Goal: Task Accomplishment & Management: Complete application form

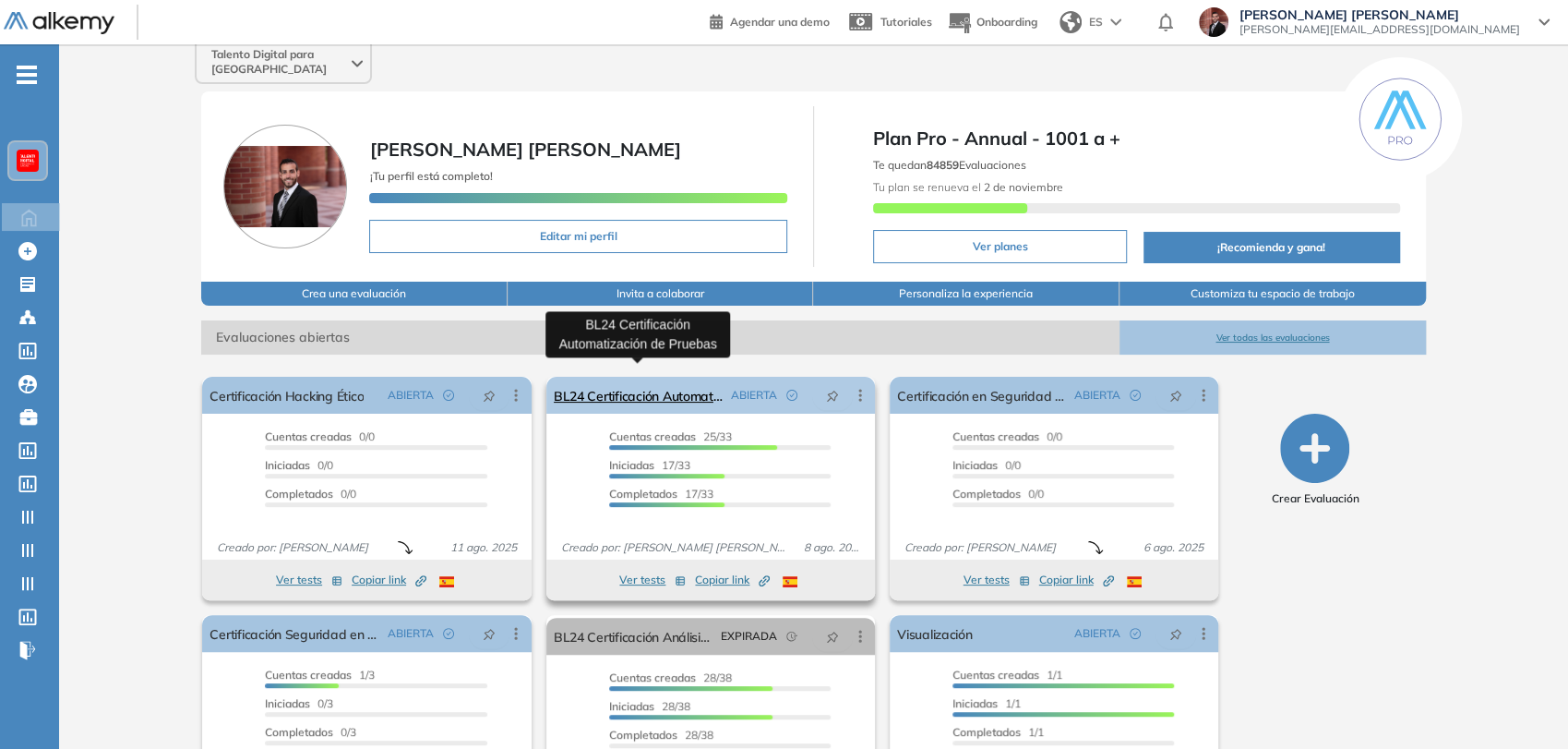
scroll to position [103, 0]
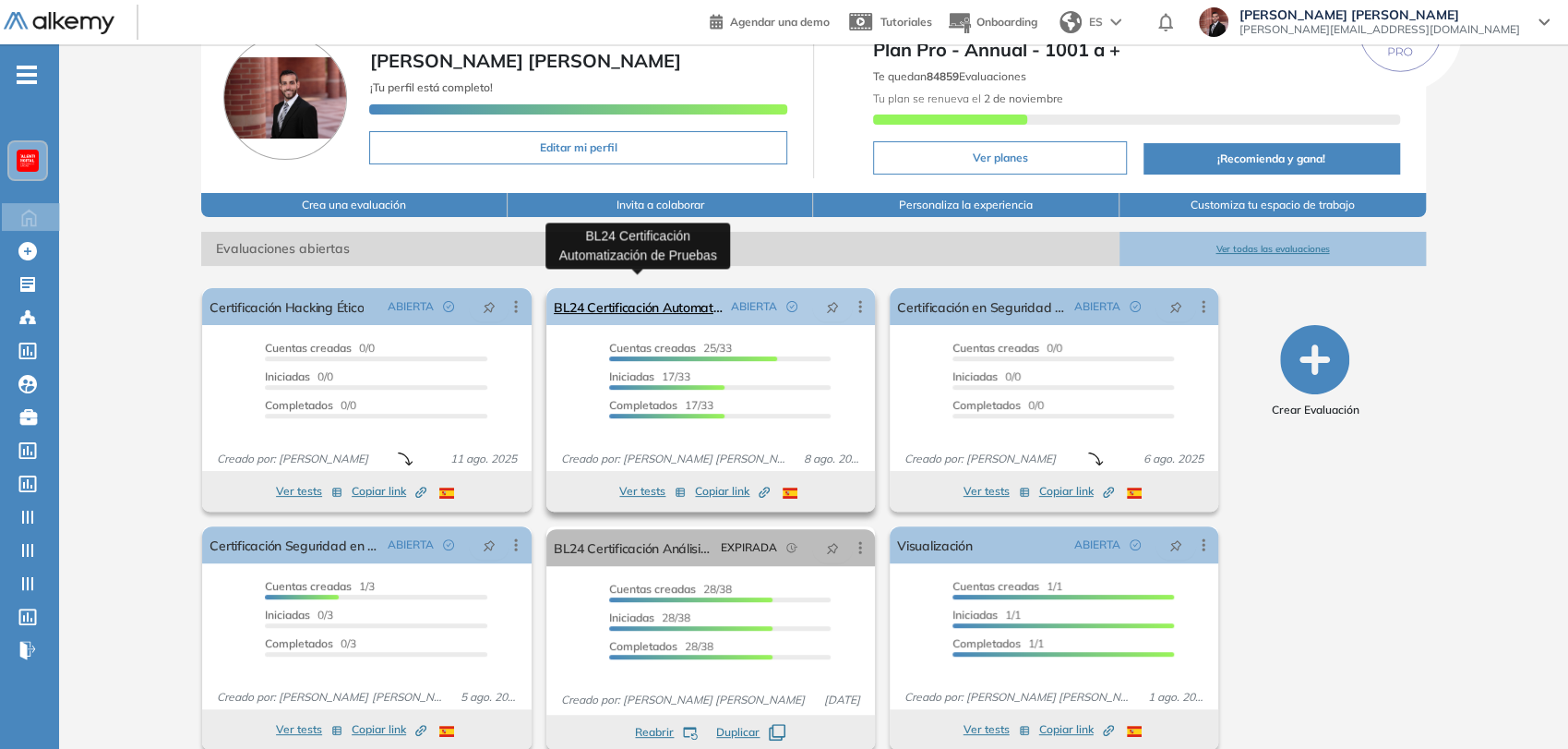
click at [666, 304] on link "BL24 Certificación Automatización de Pruebas" at bounding box center [638, 306] width 169 height 37
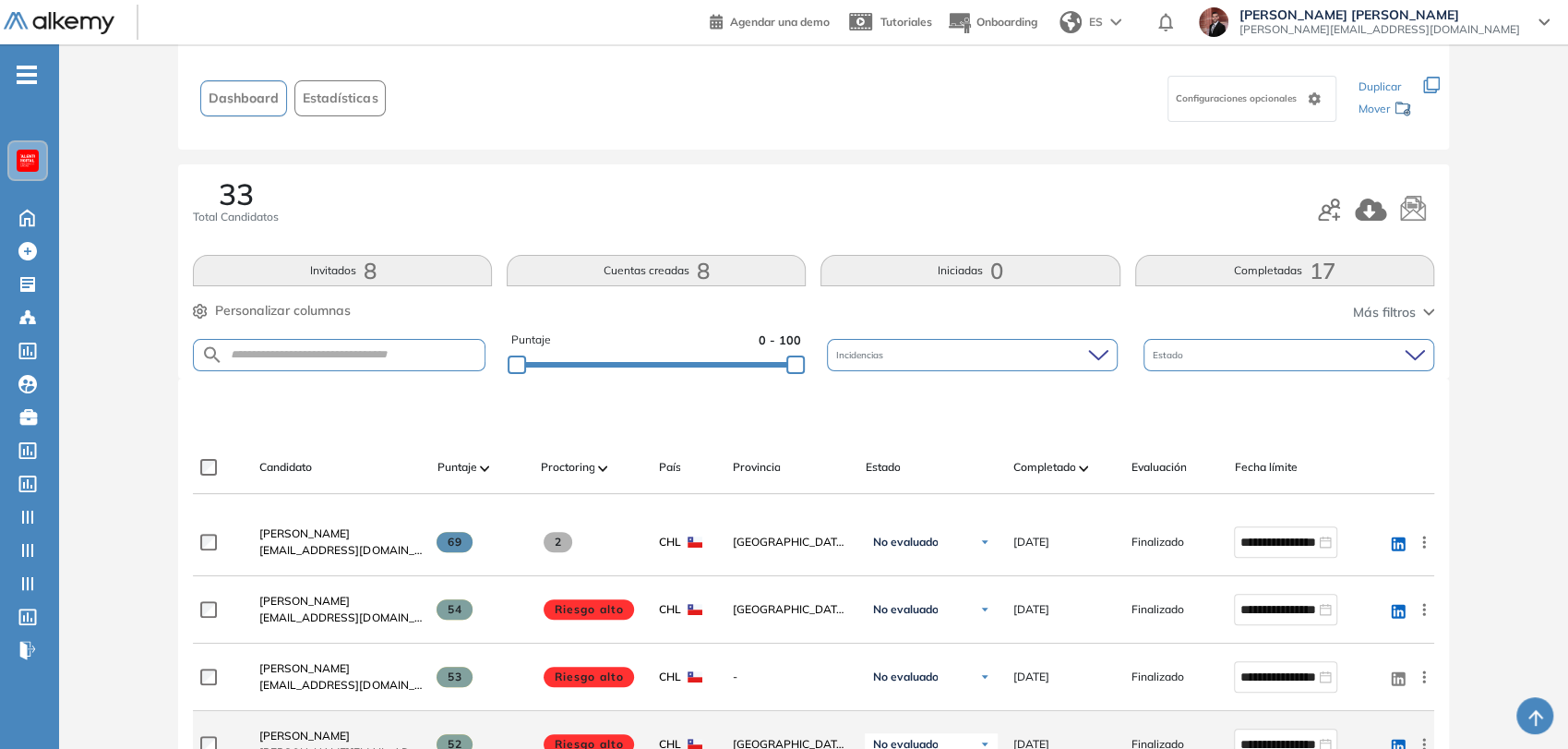
scroll to position [307, 0]
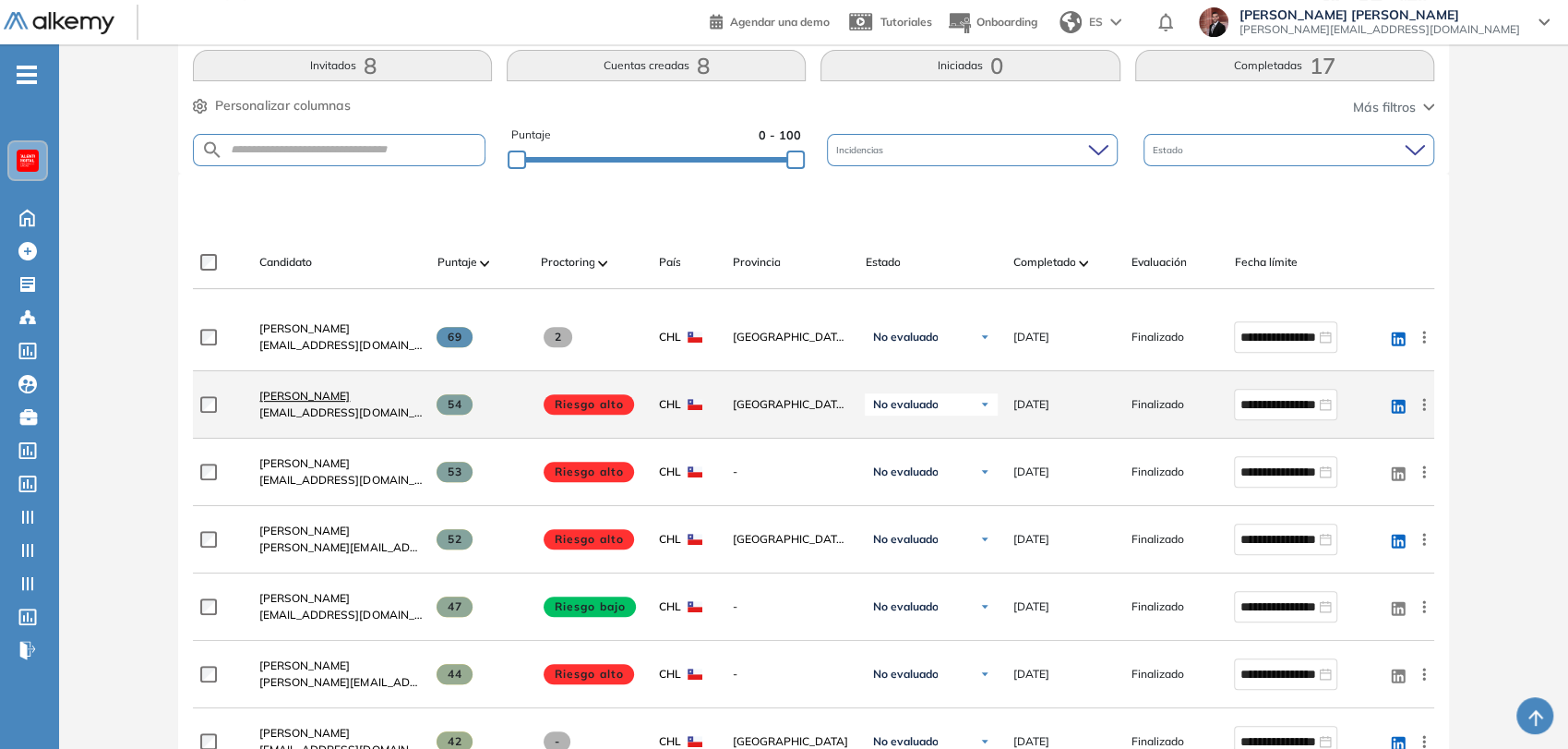
click at [329, 389] on span "[PERSON_NAME]" at bounding box center [305, 395] width 91 height 14
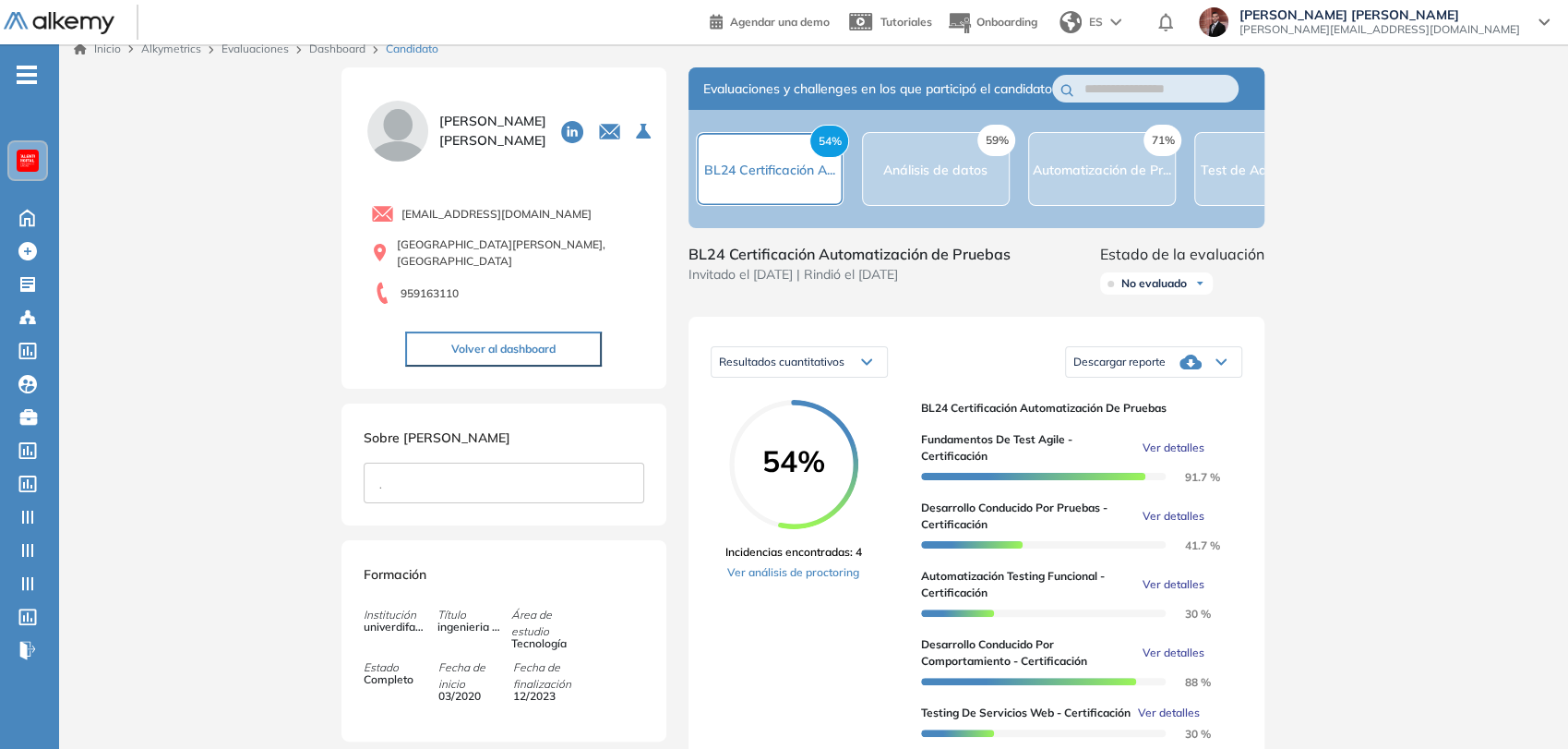
scroll to position [103, 0]
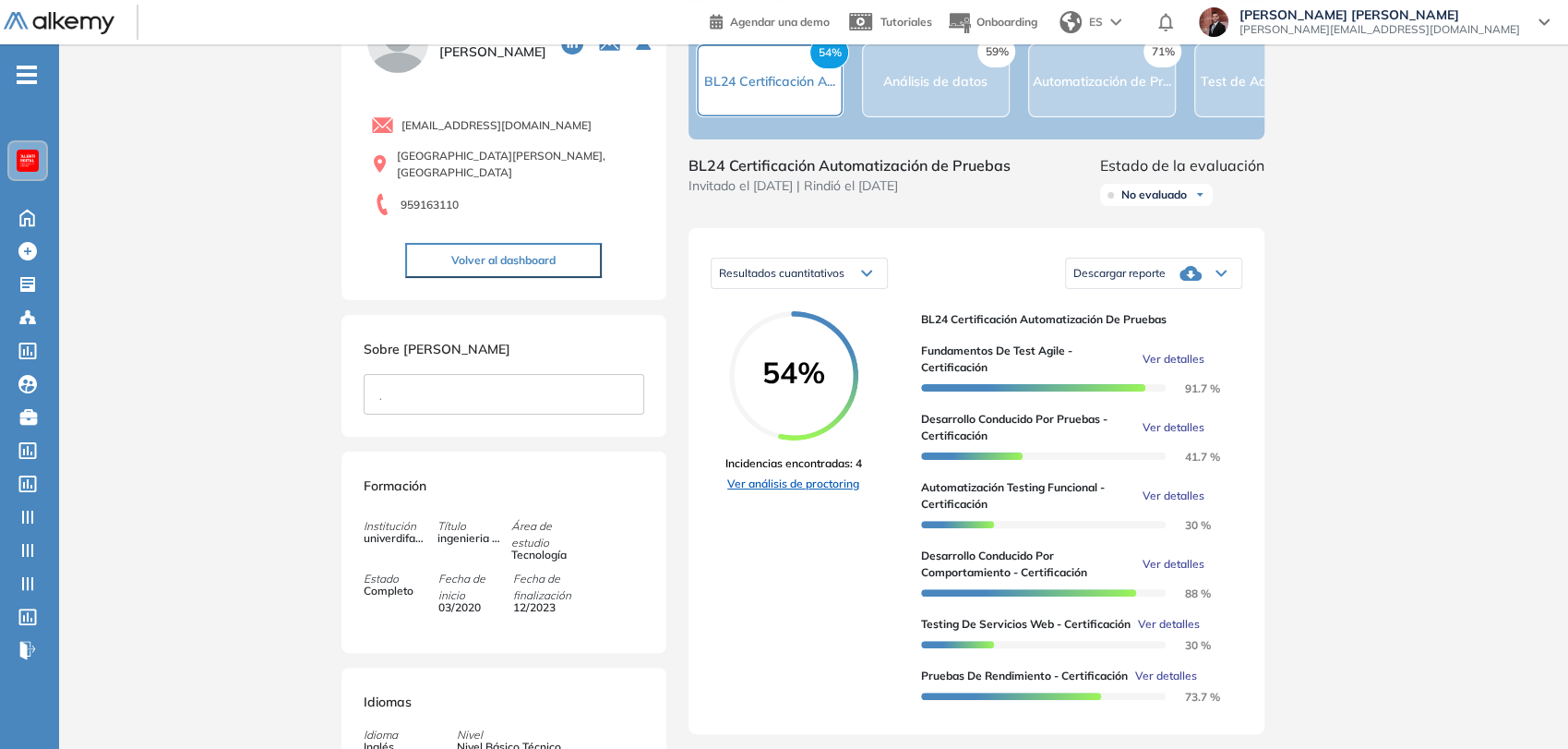
click at [819, 492] on link "Ver análisis de proctoring" at bounding box center [794, 483] width 137 height 17
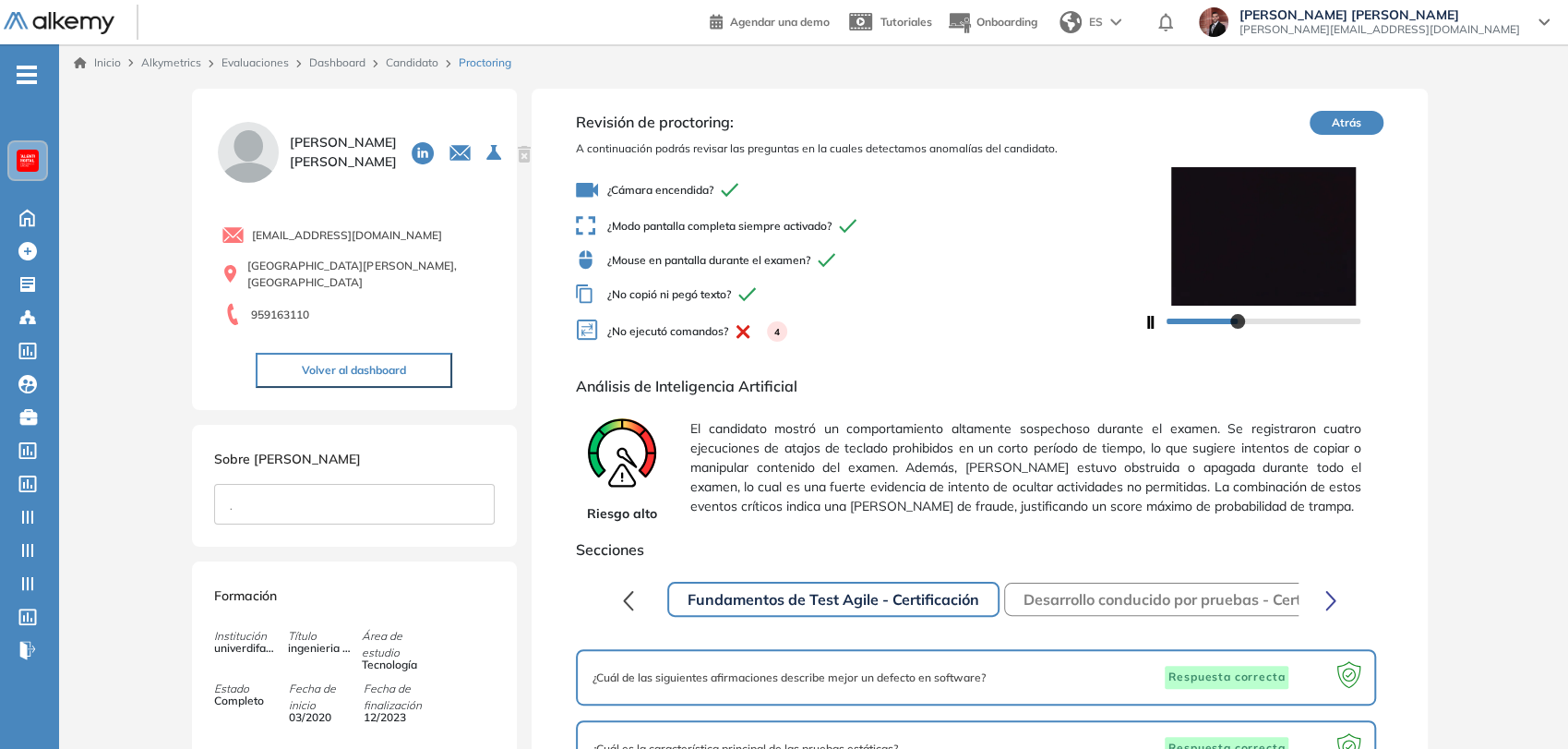
click at [1237, 321] on div at bounding box center [1263, 320] width 193 height 11
click at [1363, 124] on button "Atrás" at bounding box center [1347, 123] width 74 height 24
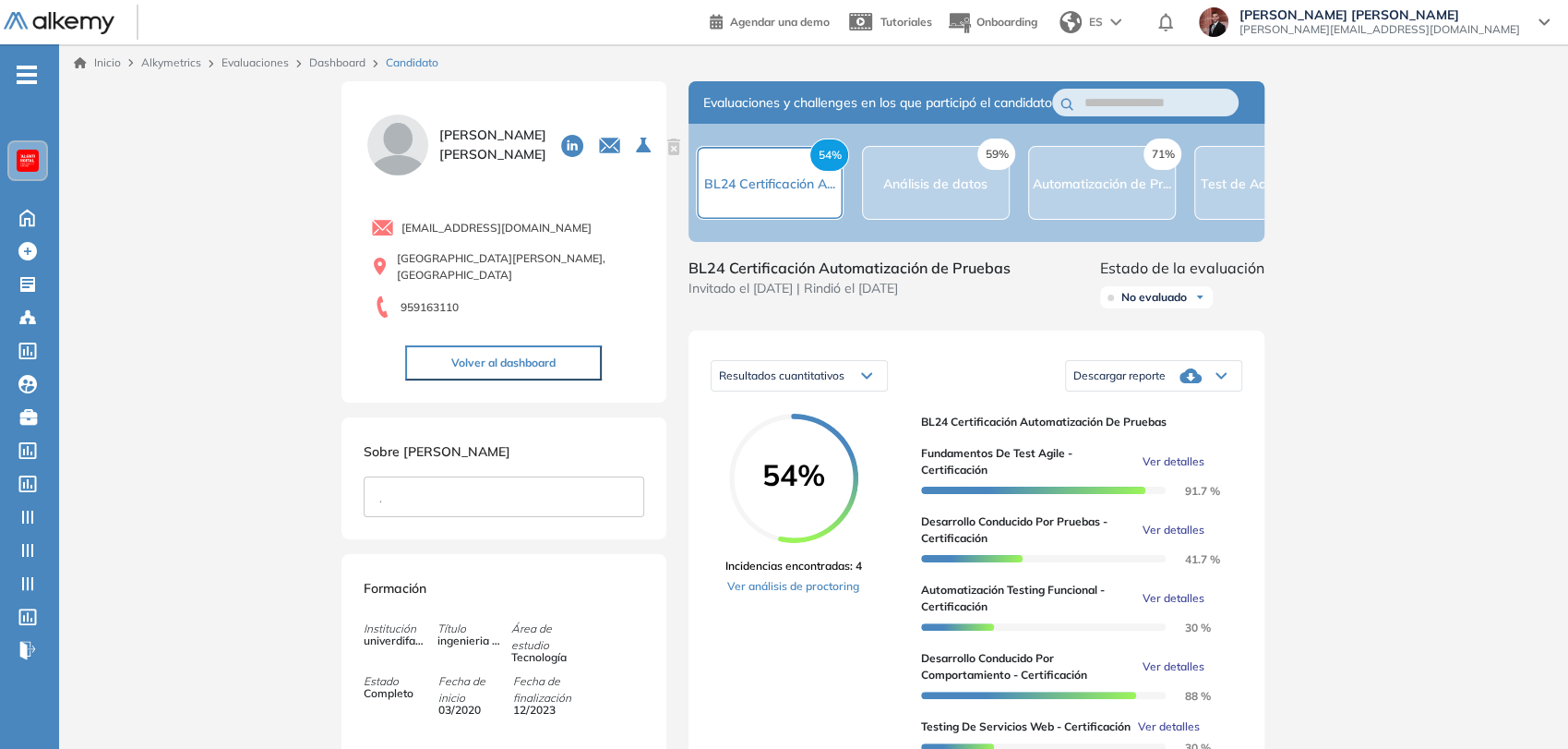
click at [1200, 383] on icon at bounding box center [1190, 376] width 22 height 15
click at [1137, 421] on li "Descargar informe completo" at bounding box center [1142, 412] width 137 height 19
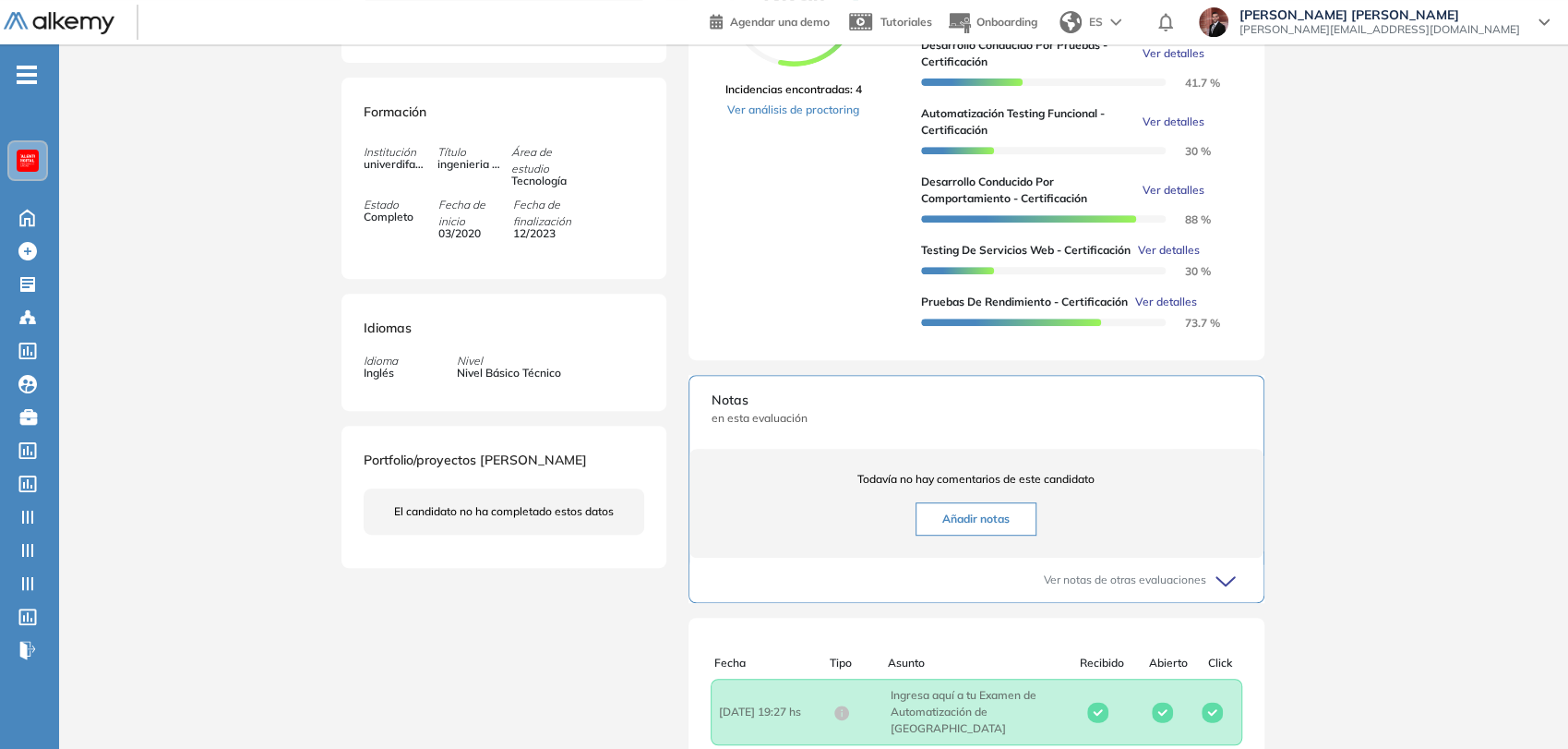
scroll to position [512, 0]
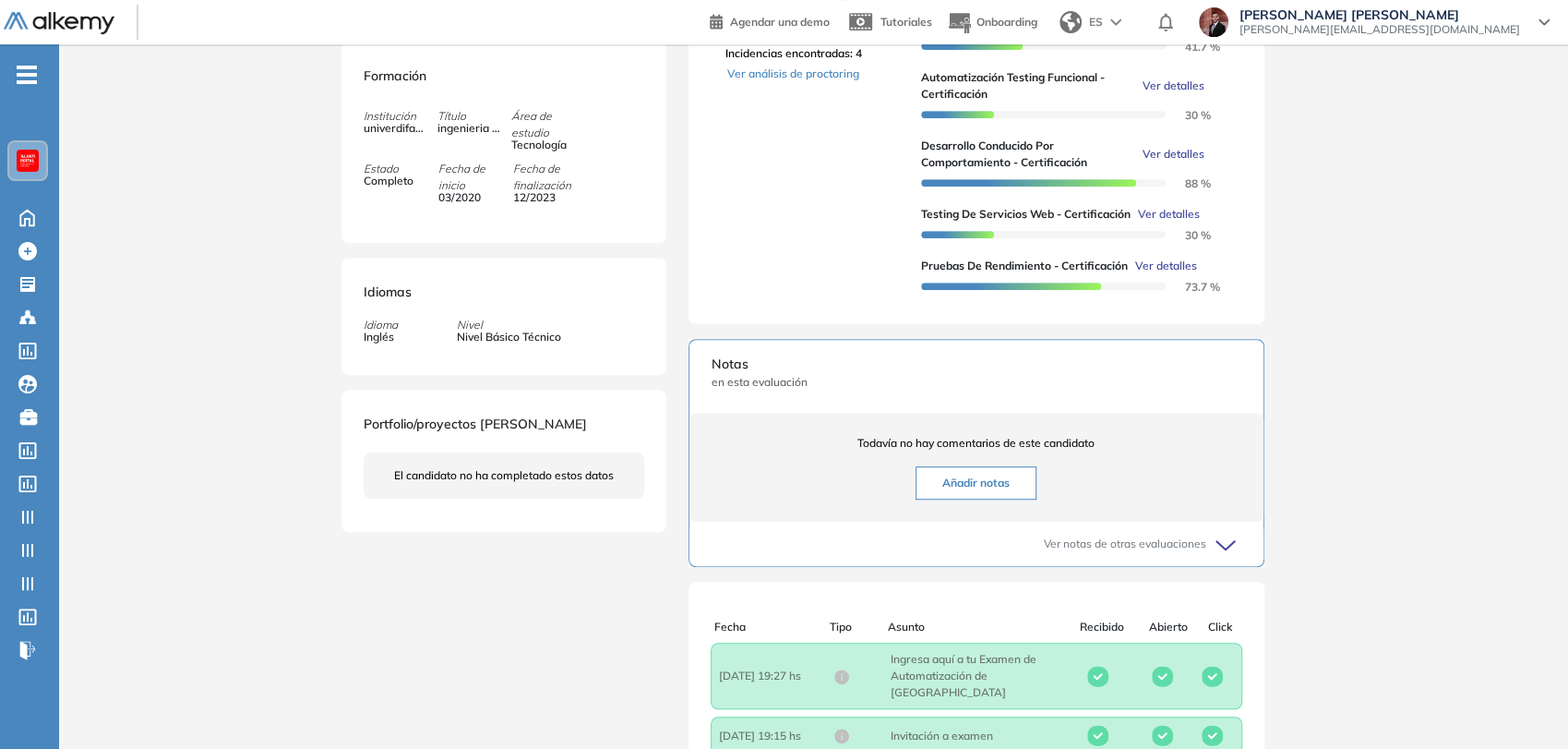
click at [1011, 495] on button "Añadir notas" at bounding box center [976, 482] width 121 height 33
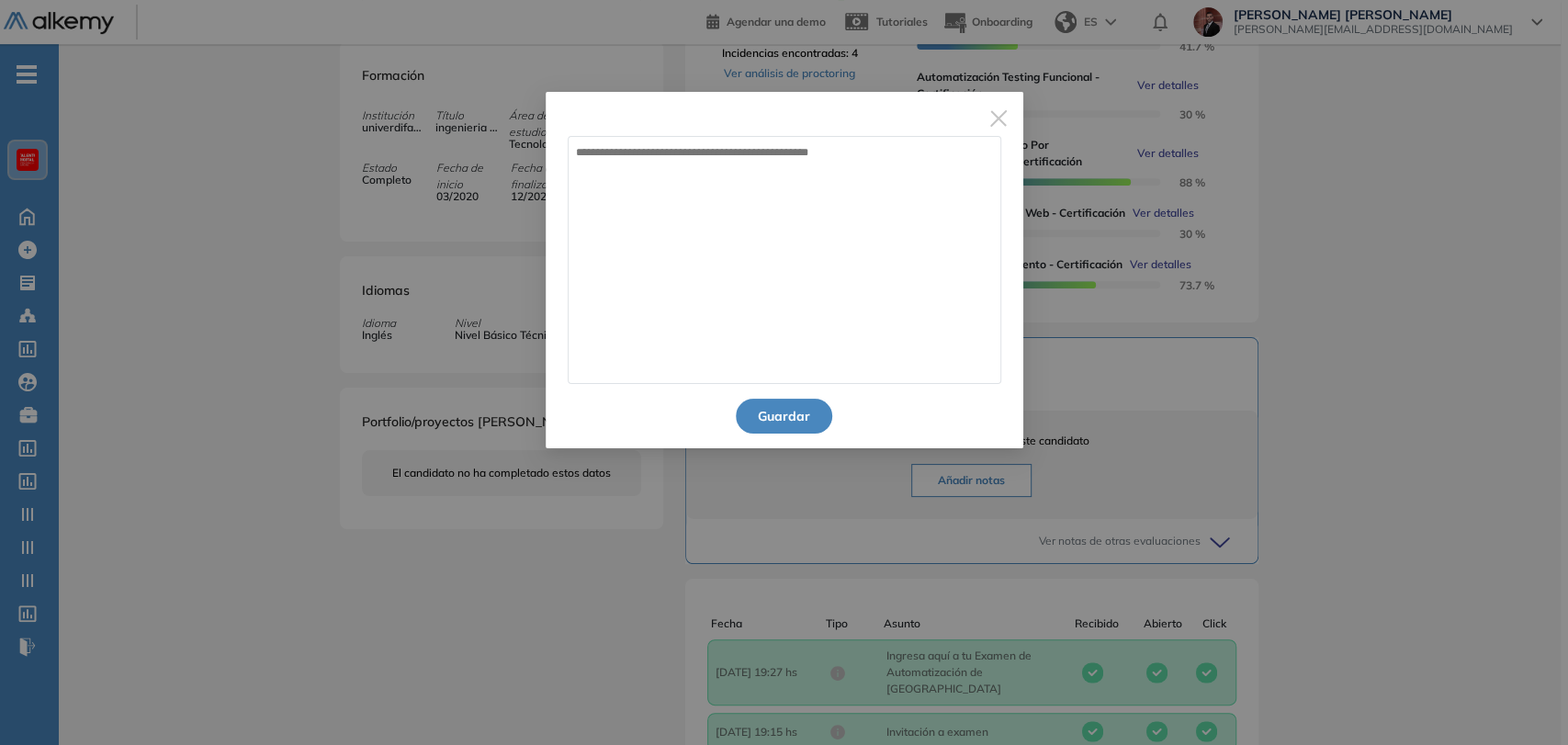
click at [1000, 122] on img "Close" at bounding box center [999, 119] width 17 height 17
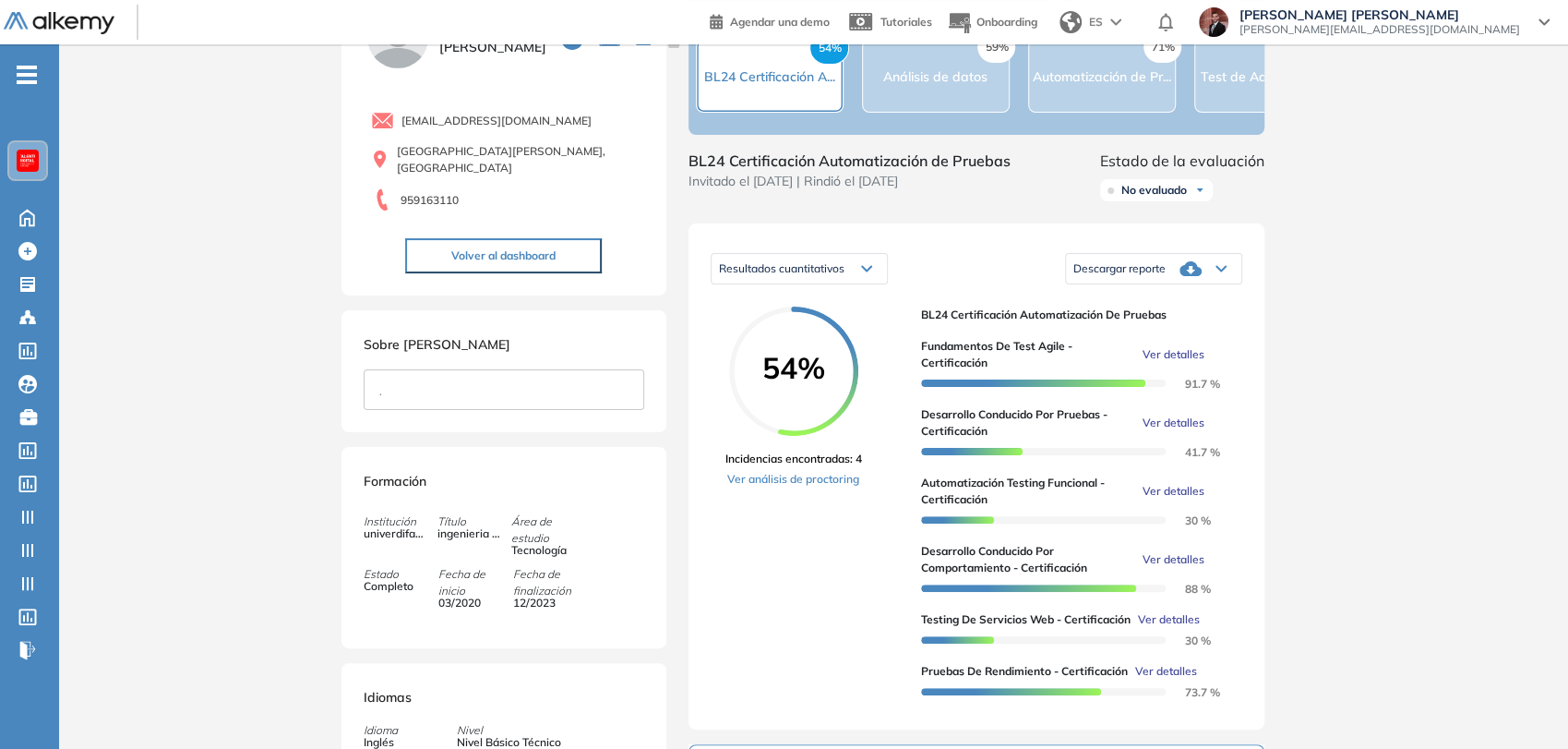
scroll to position [103, 0]
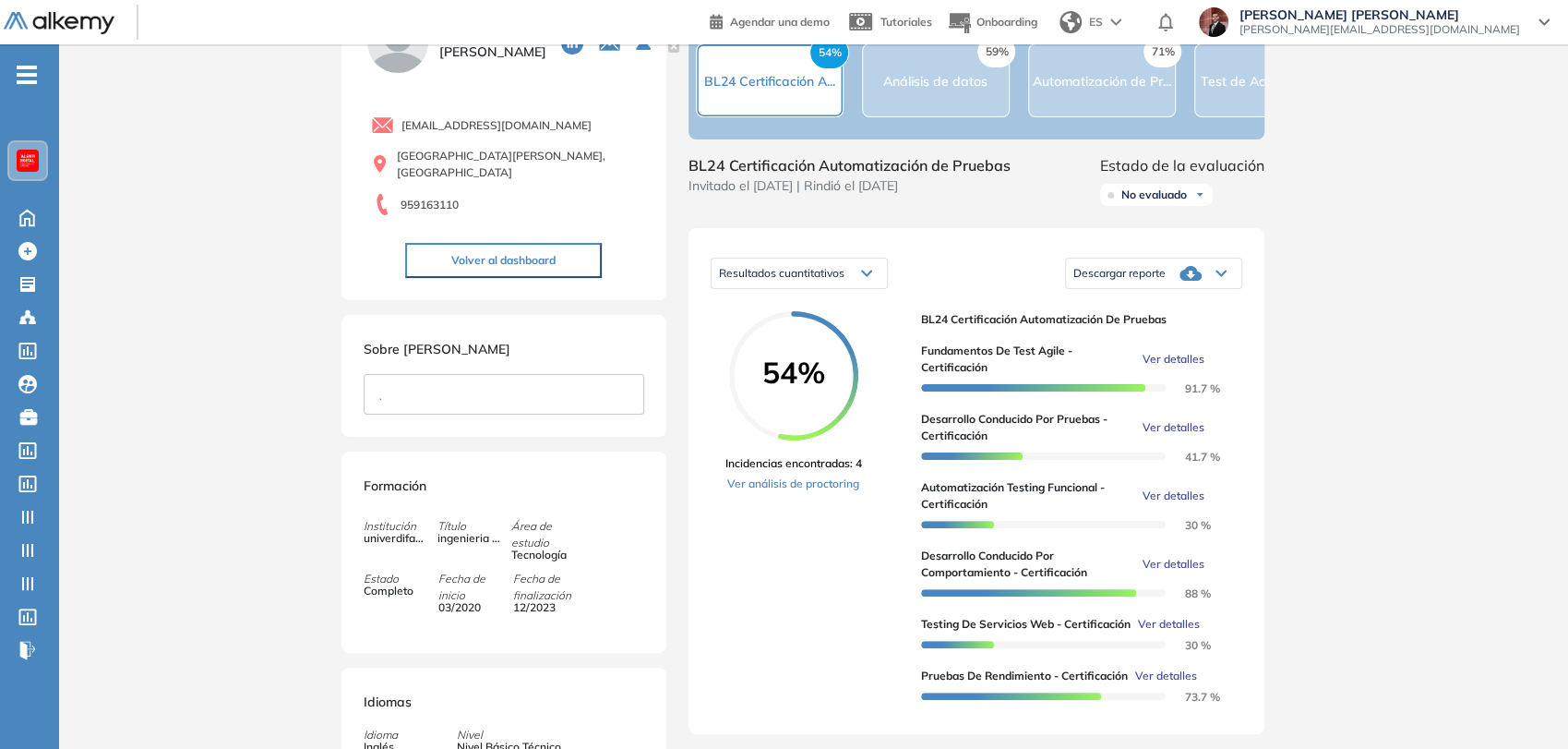
click at [873, 288] on div "Resultados cuantitativos" at bounding box center [799, 273] width 175 height 30
click at [866, 288] on div "Resultados cuantitativos" at bounding box center [799, 273] width 175 height 30
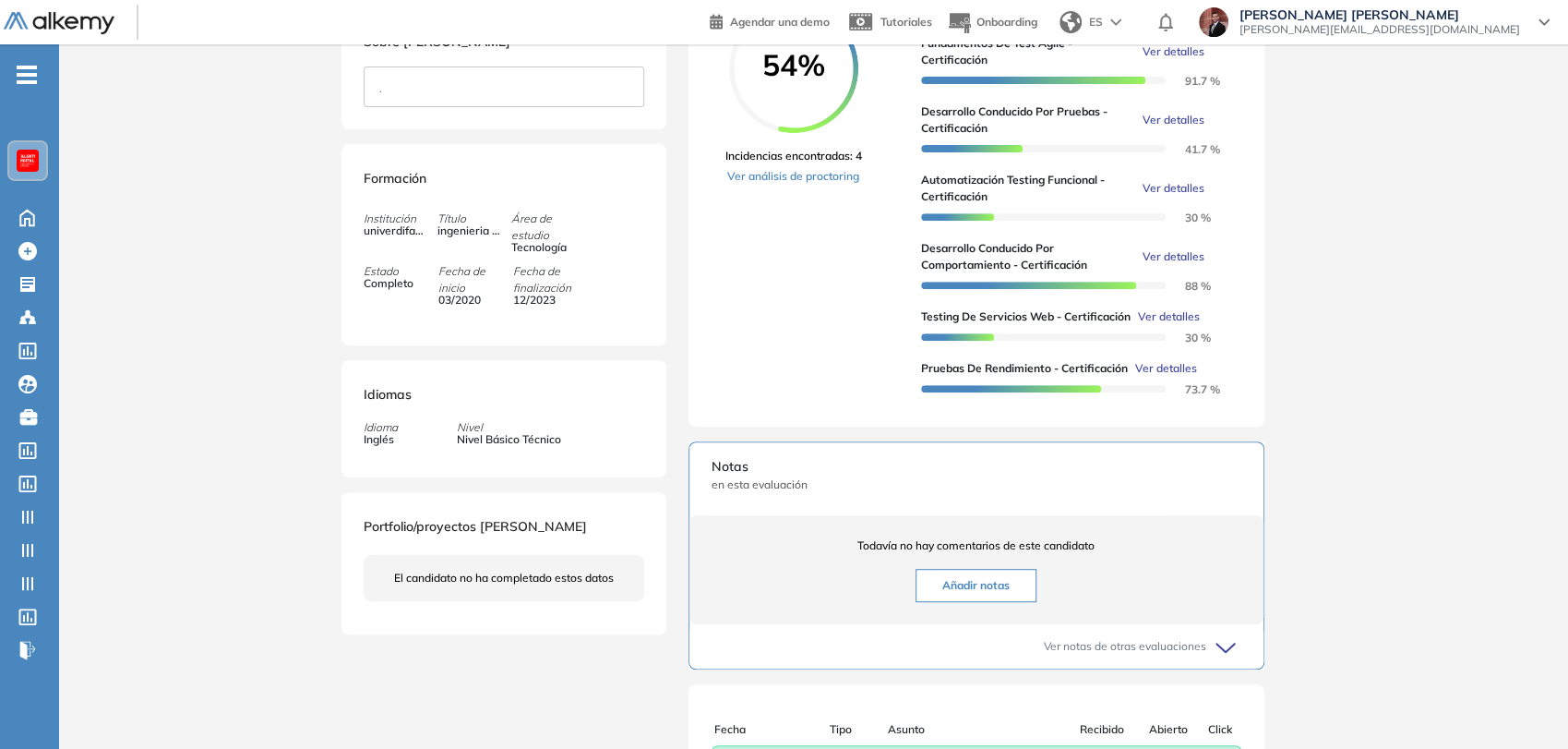
scroll to position [512, 0]
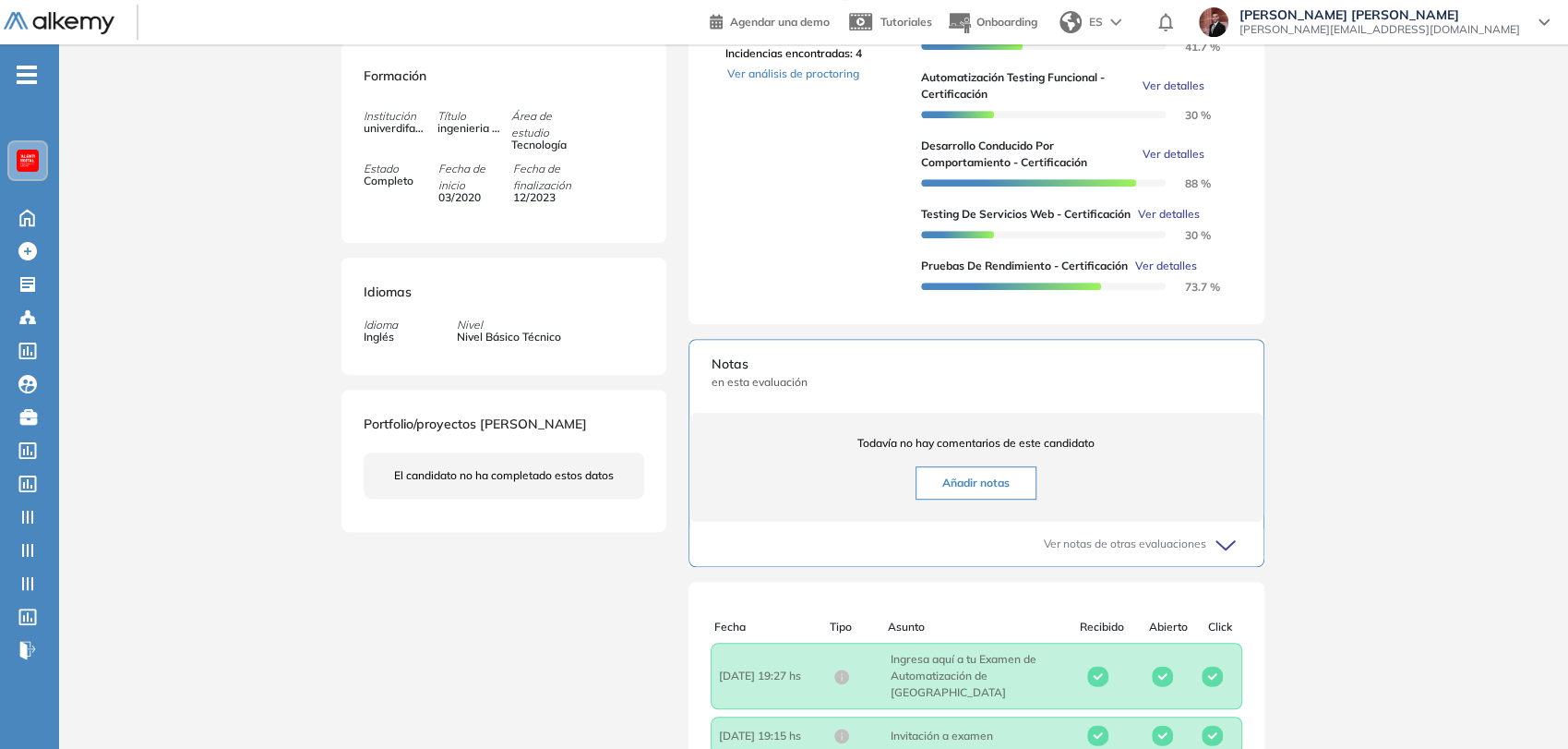
click at [973, 487] on button "Añadir notas" at bounding box center [976, 482] width 121 height 33
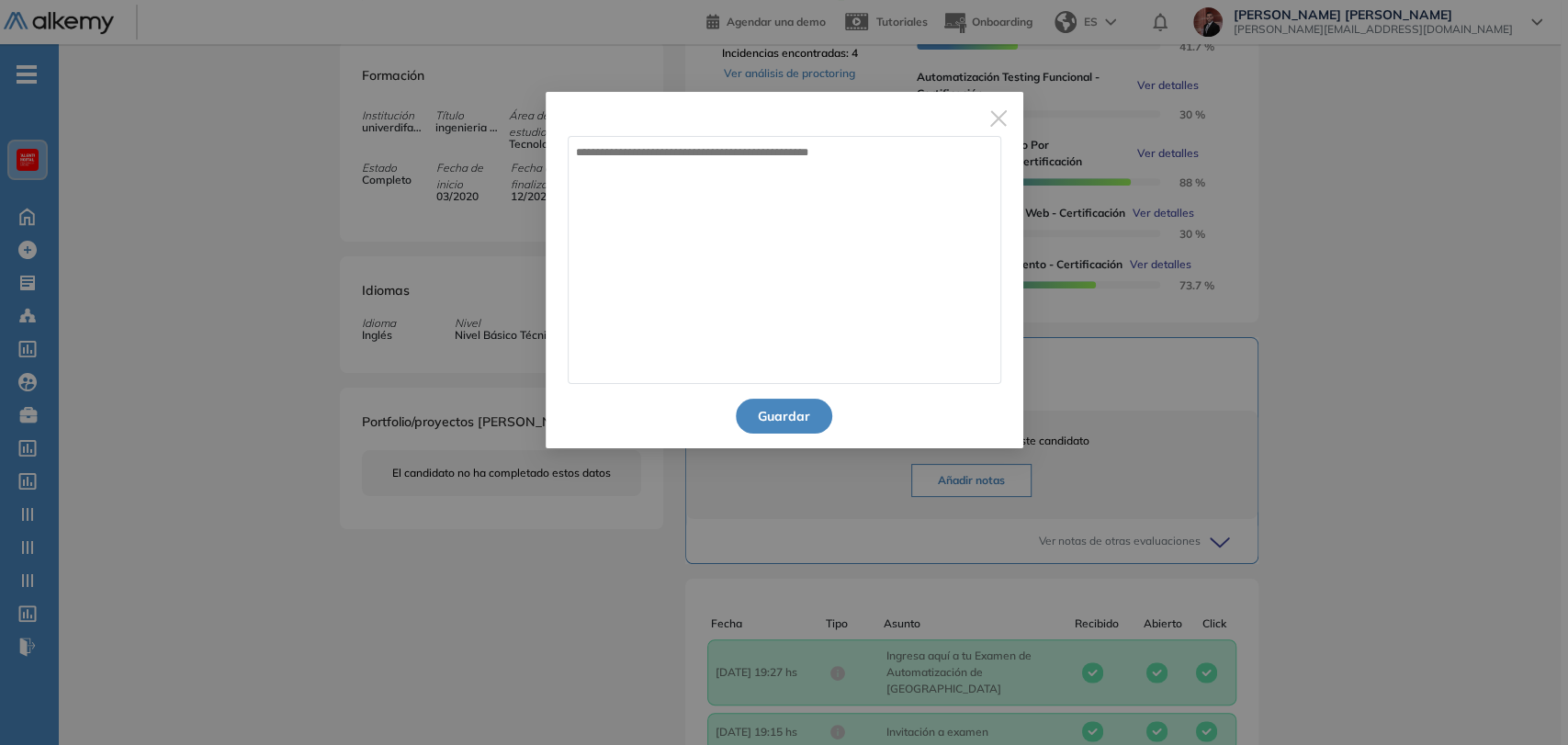
click at [993, 119] on img "Close" at bounding box center [999, 119] width 17 height 17
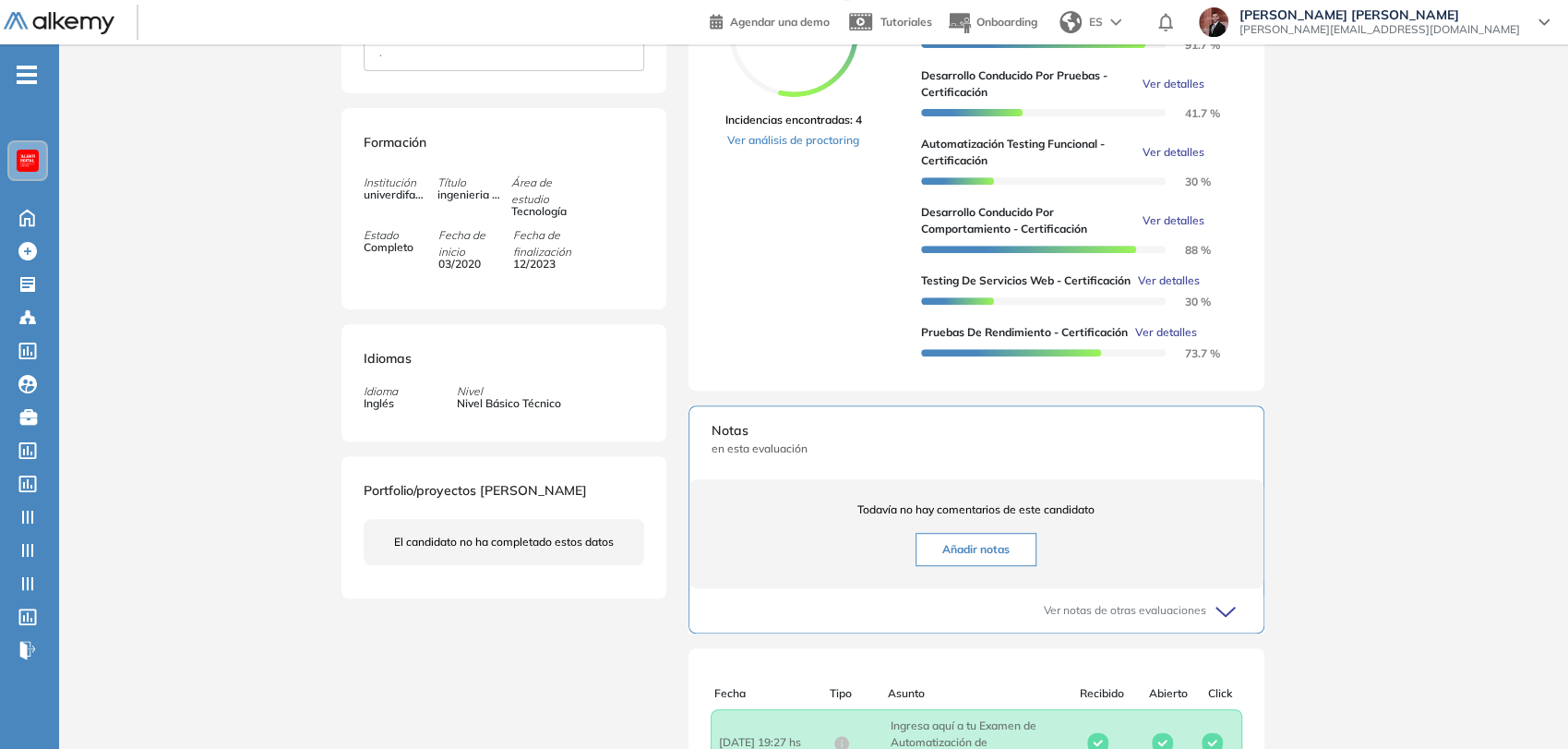
scroll to position [410, 0]
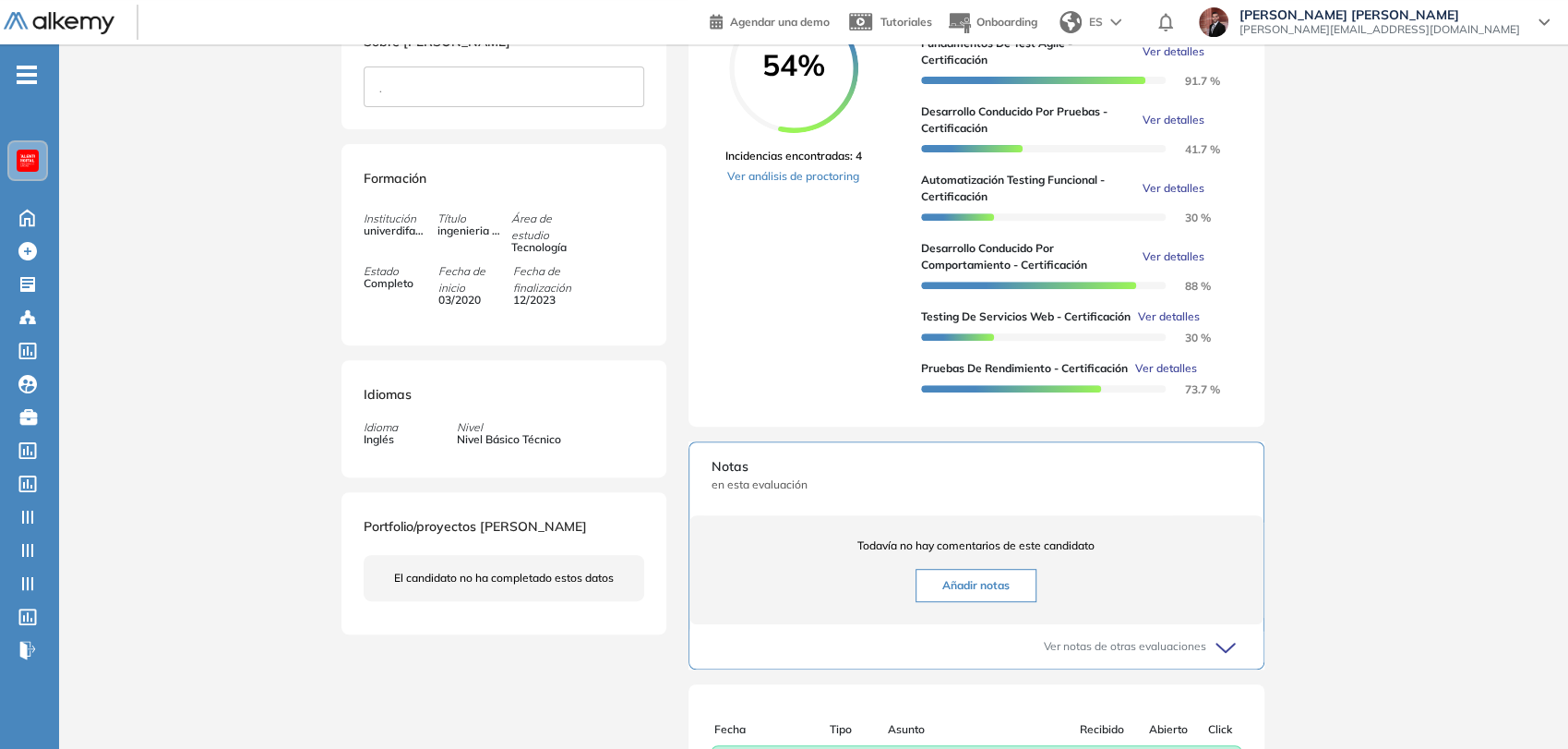
click at [1007, 599] on button "Añadir notas" at bounding box center [976, 585] width 121 height 33
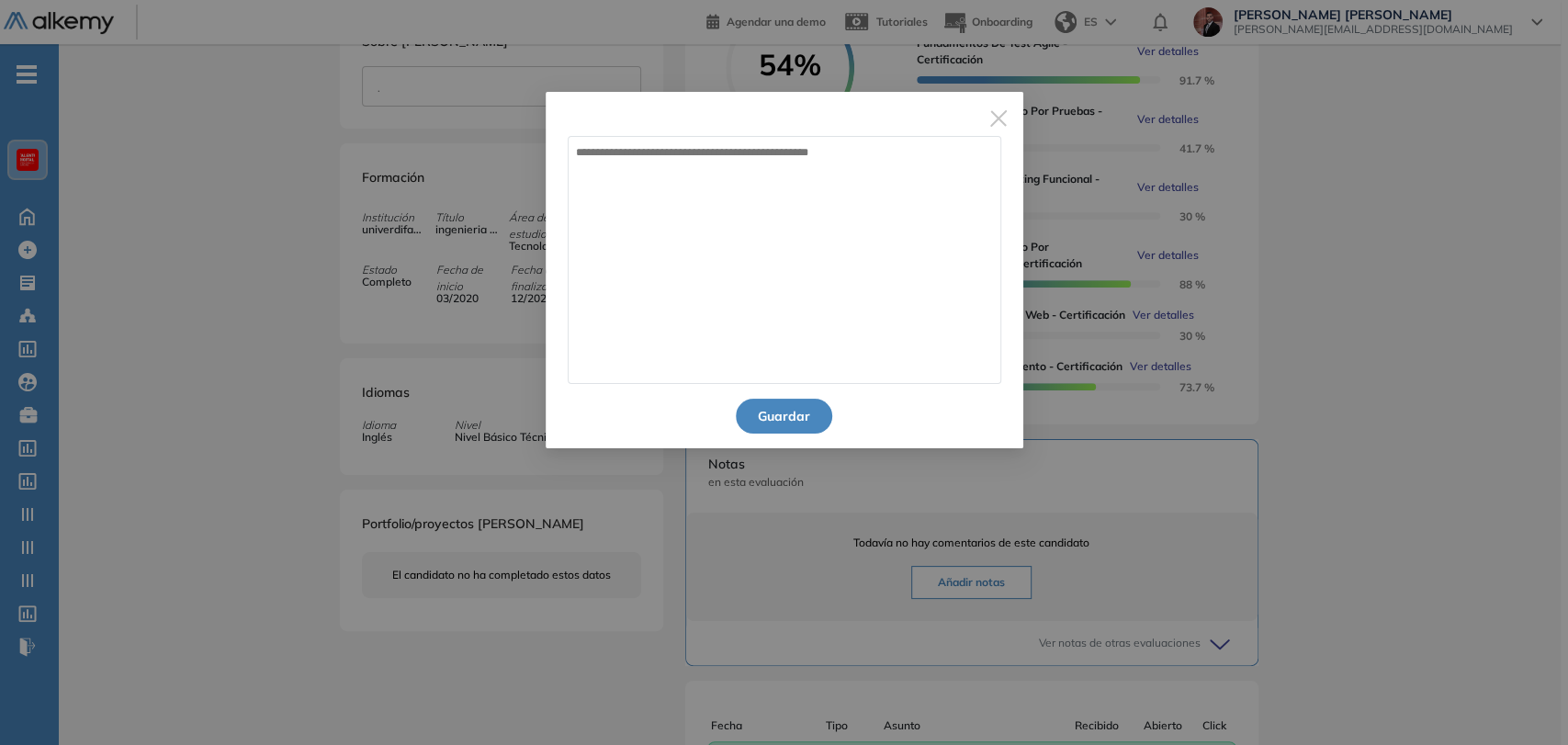
click at [999, 116] on img "Close" at bounding box center [999, 119] width 17 height 17
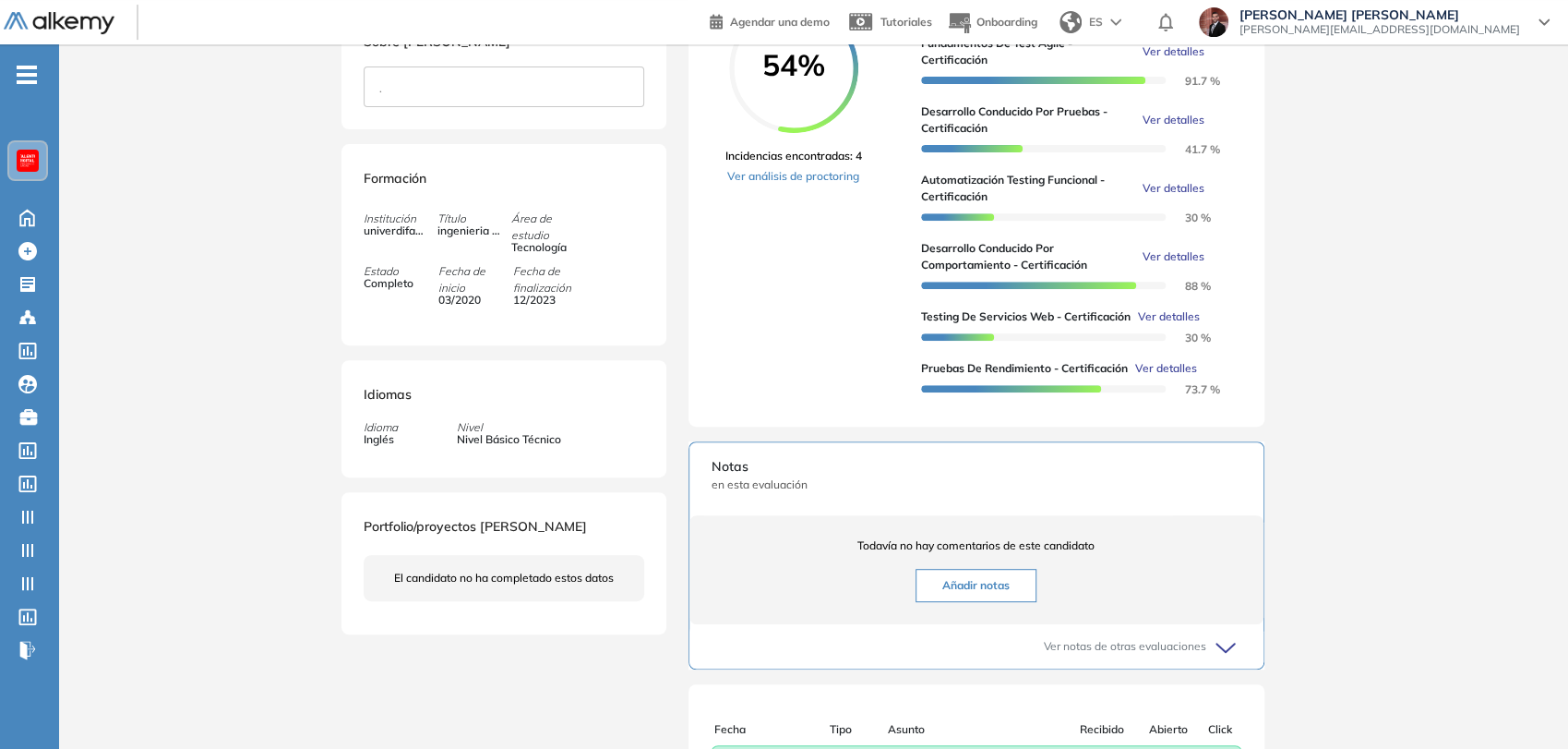
click at [1012, 602] on button "Añadir notas" at bounding box center [976, 585] width 121 height 33
click at [970, 602] on button "Añadir notas" at bounding box center [976, 585] width 121 height 33
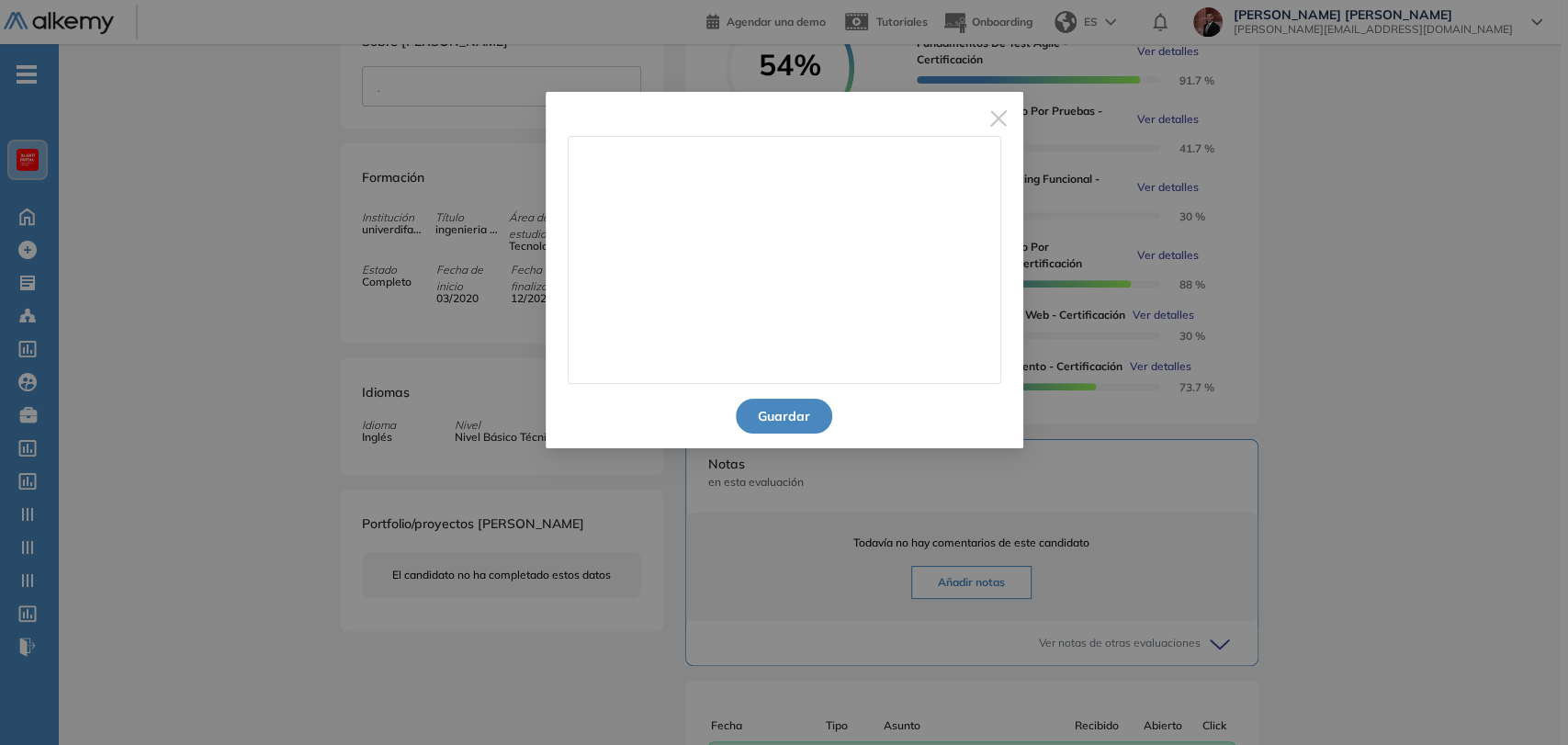
click at [688, 215] on textarea at bounding box center [784, 260] width 434 height 248
click at [987, 421] on div "Guardar" at bounding box center [784, 419] width 477 height 59
click at [1001, 125] on img "Close" at bounding box center [999, 119] width 17 height 17
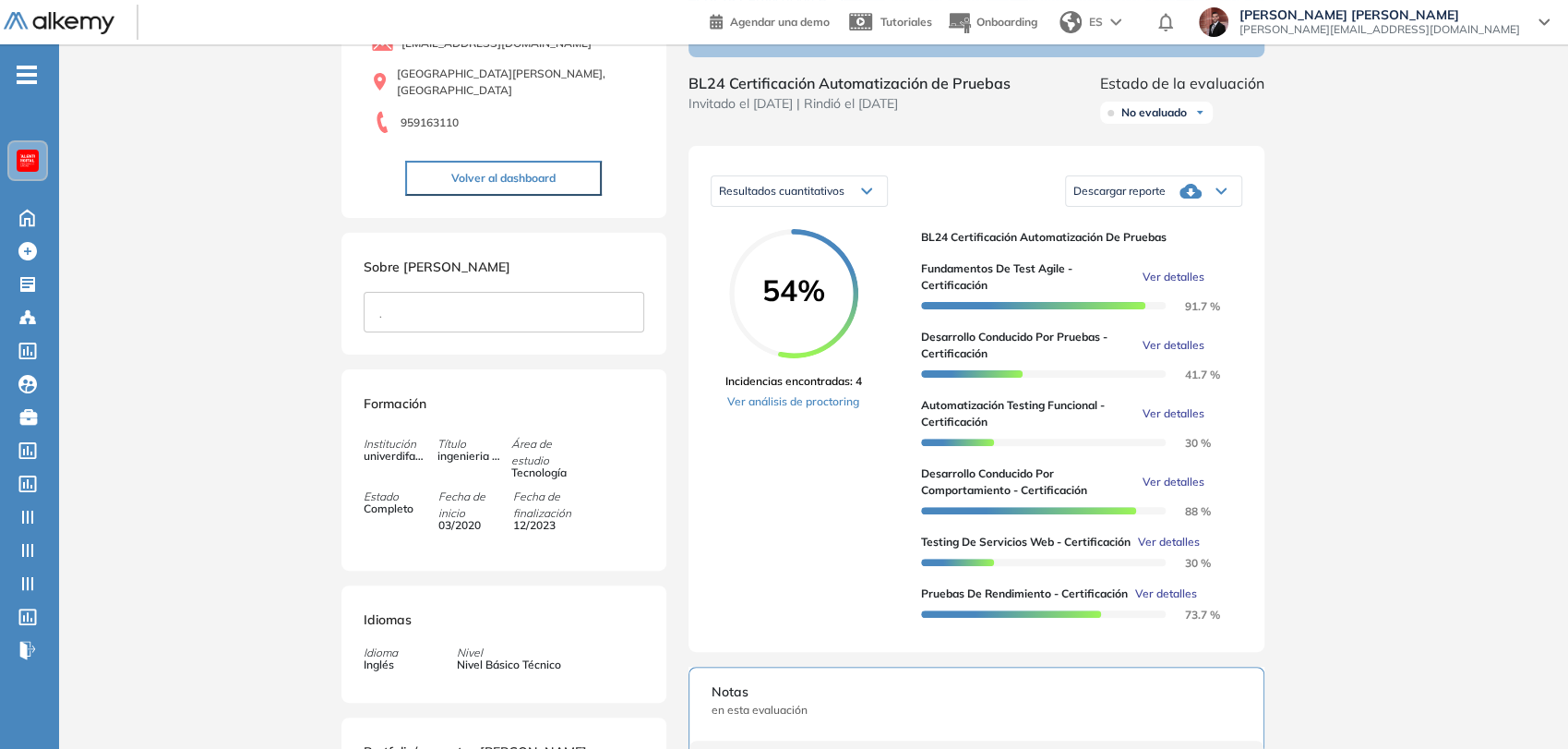
scroll to position [0, 0]
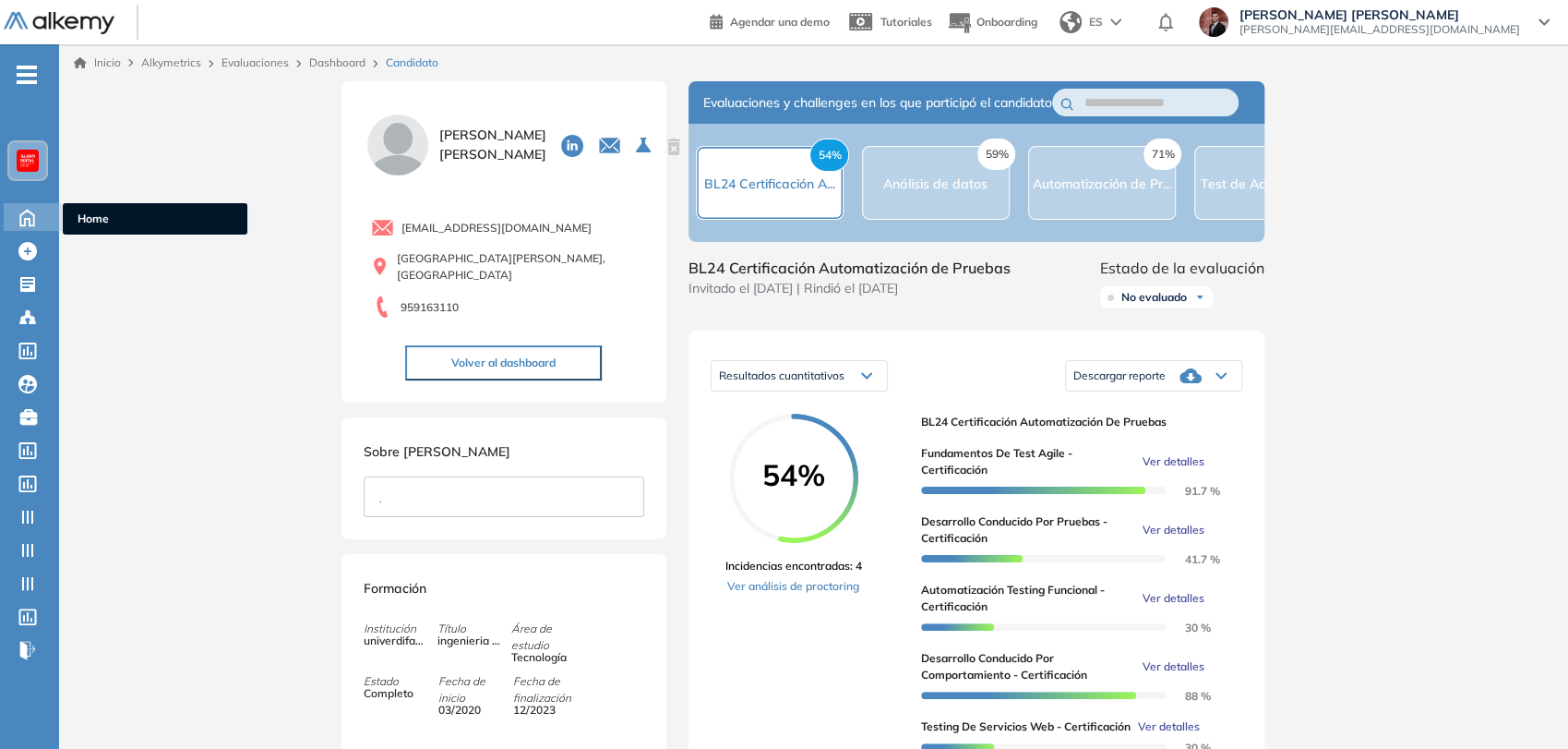
click at [32, 220] on icon at bounding box center [27, 216] width 32 height 22
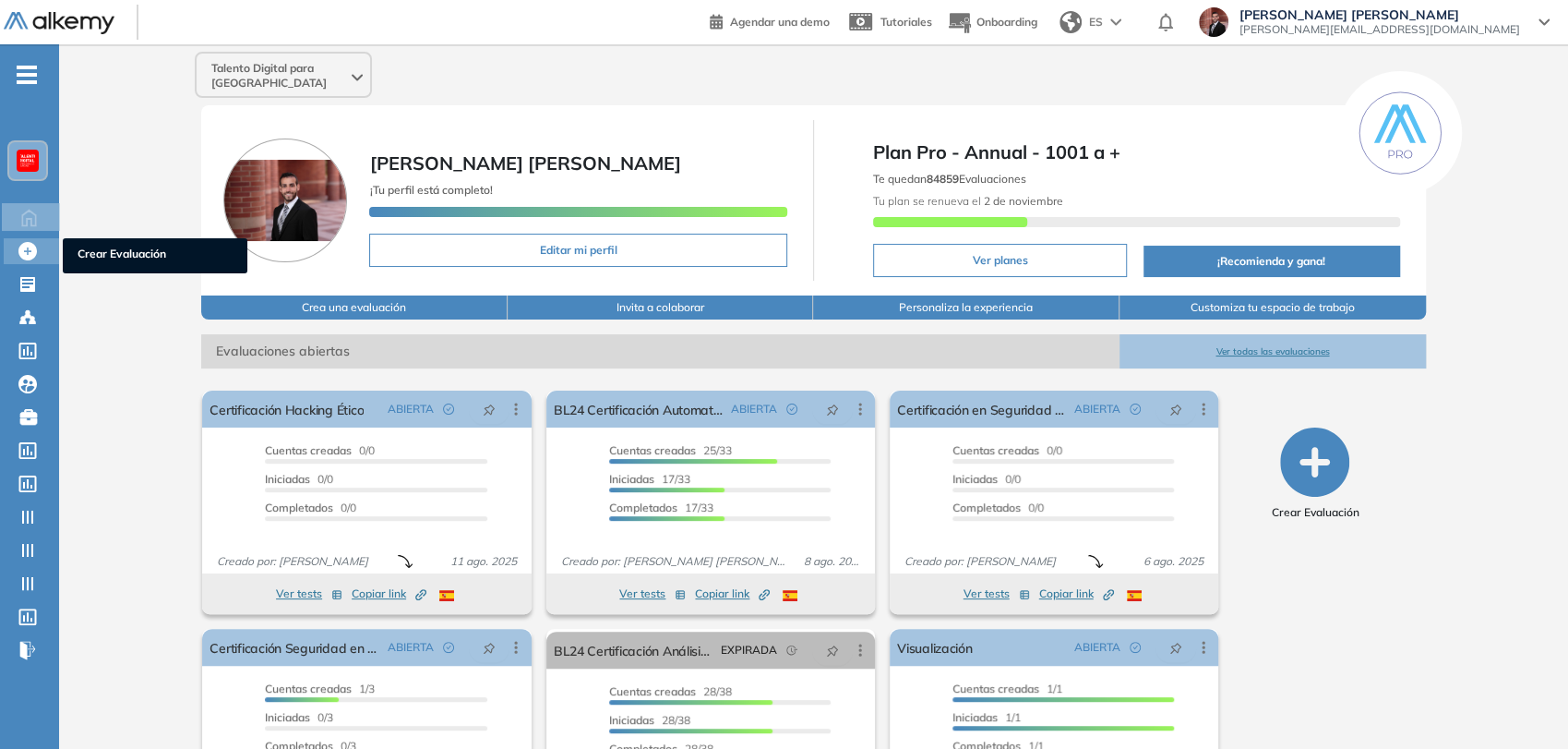
click at [31, 256] on icon at bounding box center [28, 251] width 19 height 19
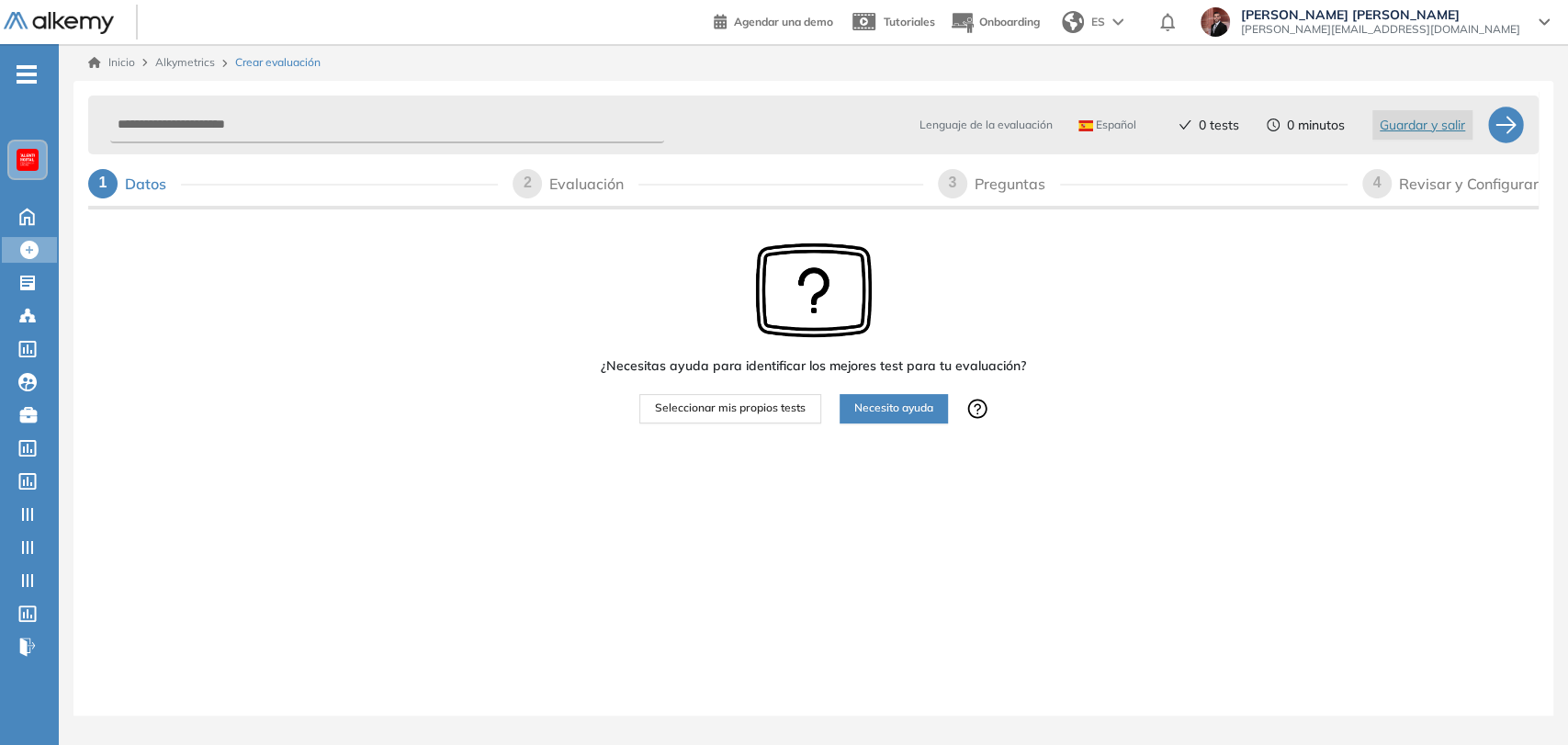
click at [710, 314] on div "¿Necesitas ayuda para identificar los mejores test para tu evaluación? Seleccio…" at bounding box center [813, 332] width 426 height 180
click at [789, 413] on span "Seleccionar mis propios tests" at bounding box center [731, 408] width 151 height 17
click at [1000, 178] on div "Preguntas" at bounding box center [1017, 183] width 86 height 29
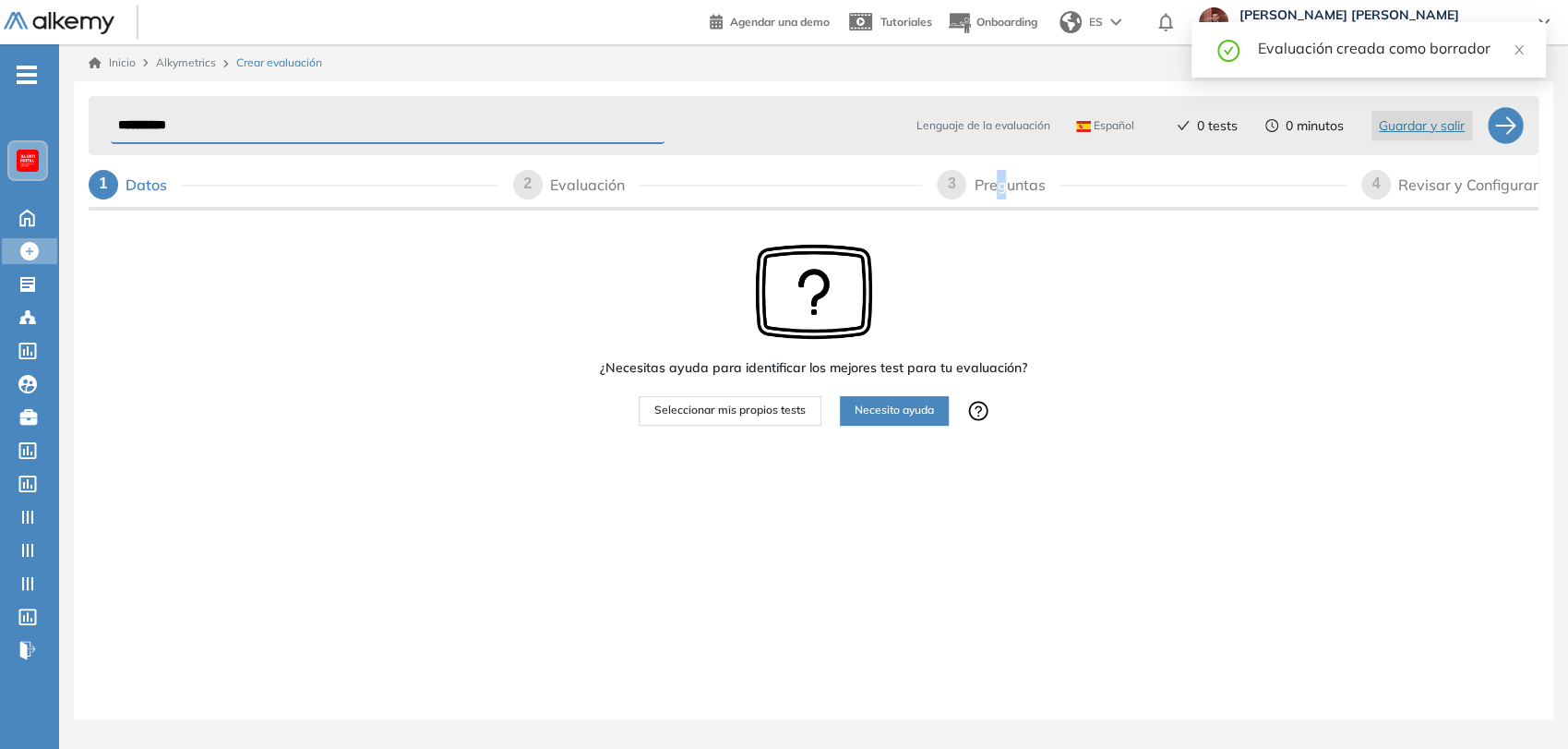
select select "*****"
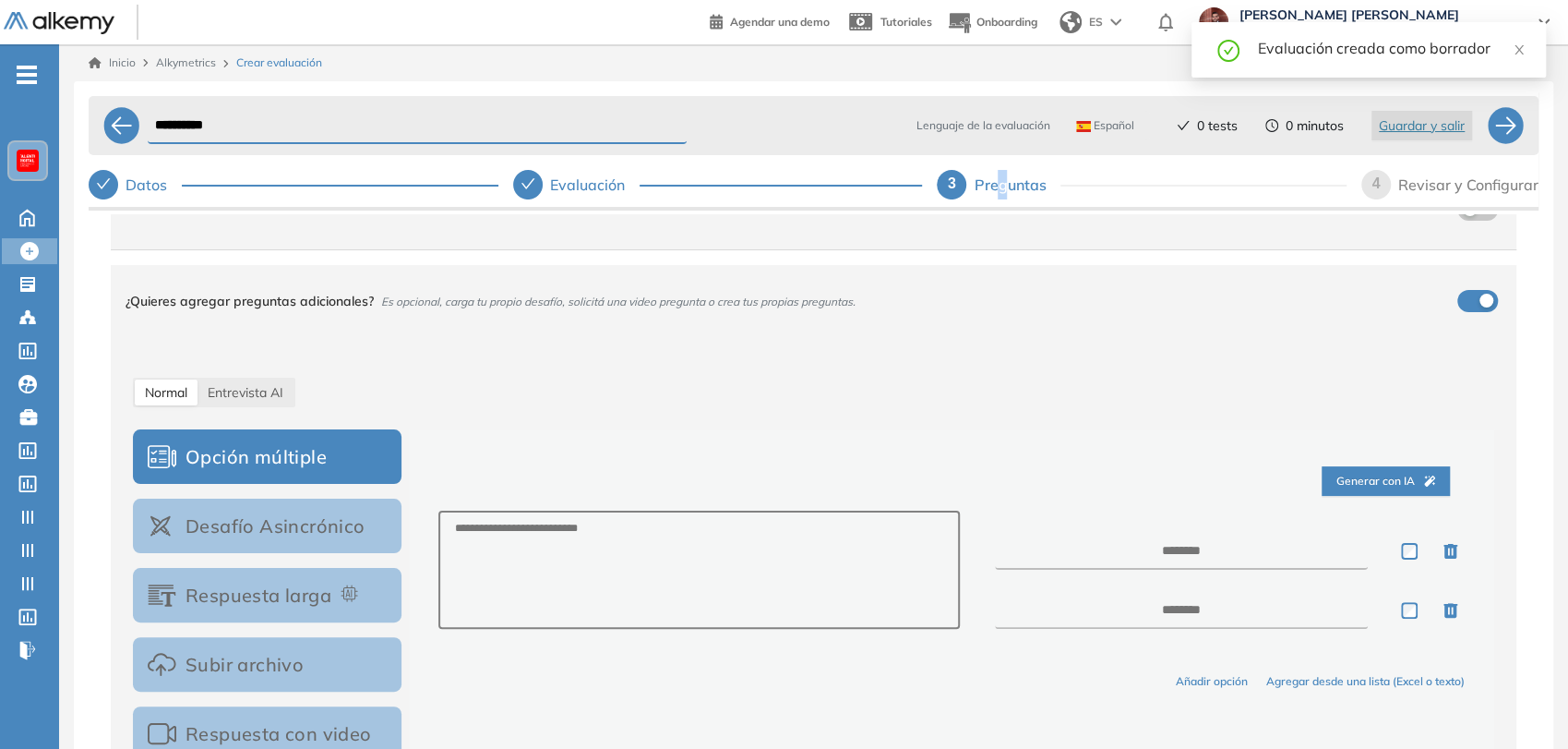
scroll to position [205, 0]
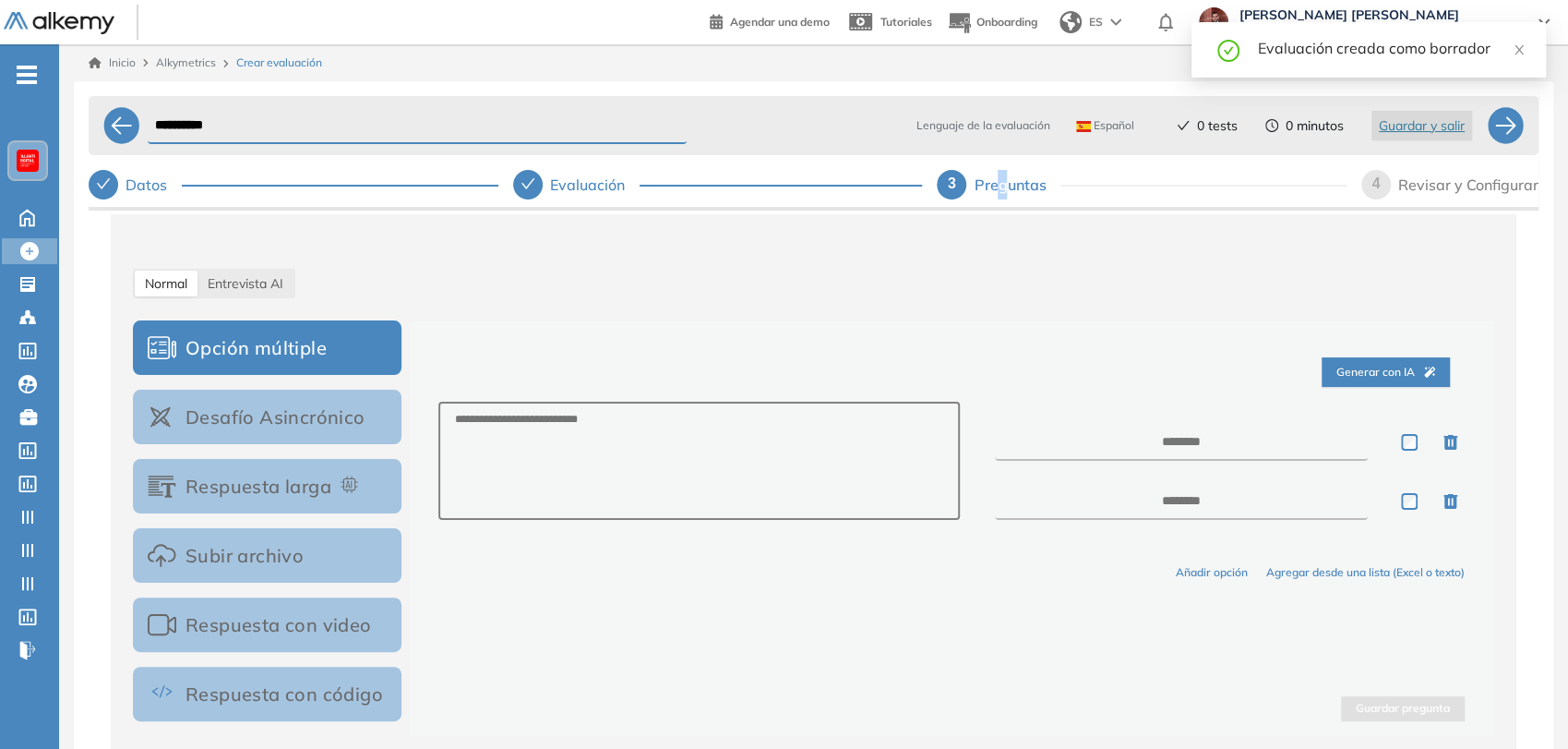
click at [346, 416] on button "Desafío Asincrónico" at bounding box center [268, 417] width 268 height 55
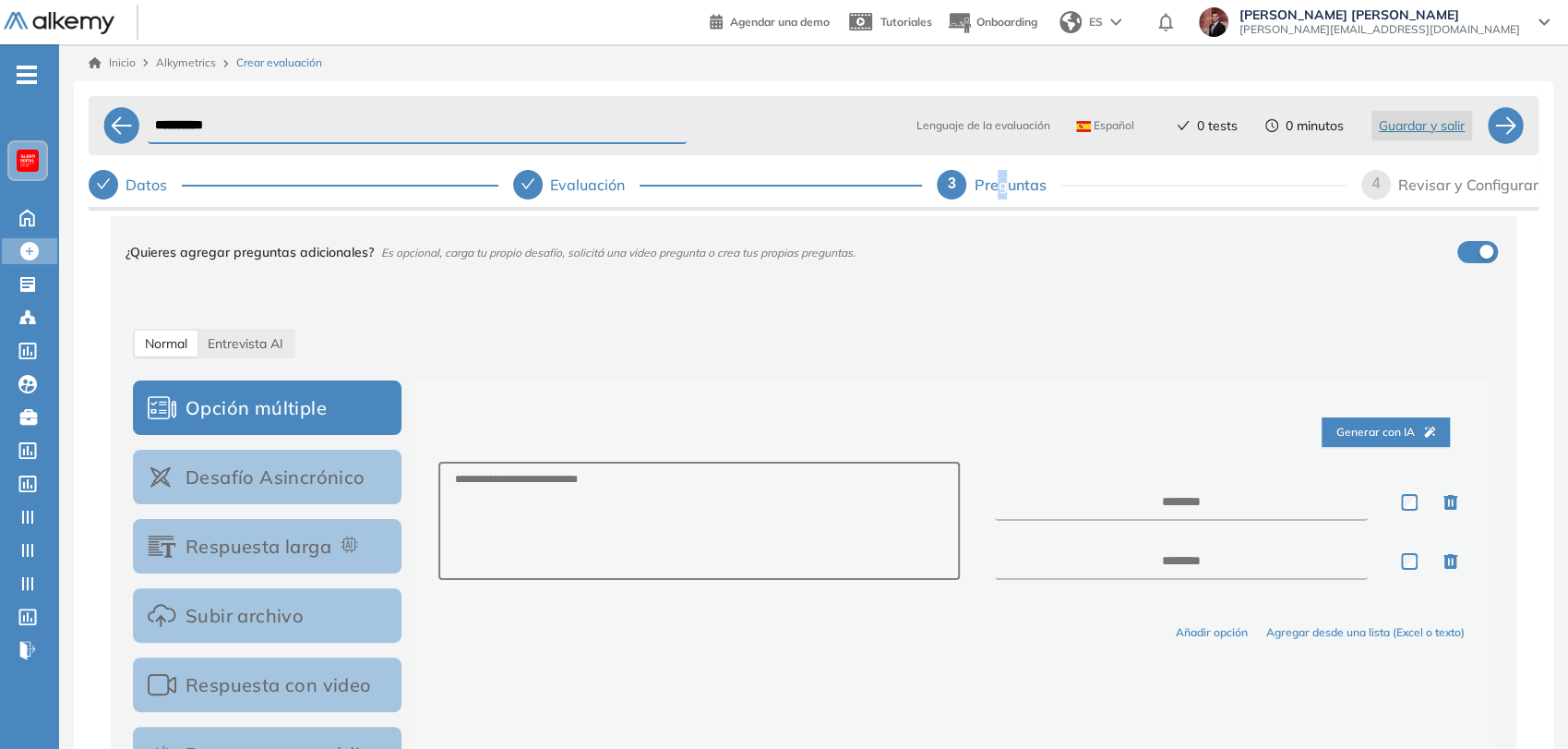
scroll to position [59, 0]
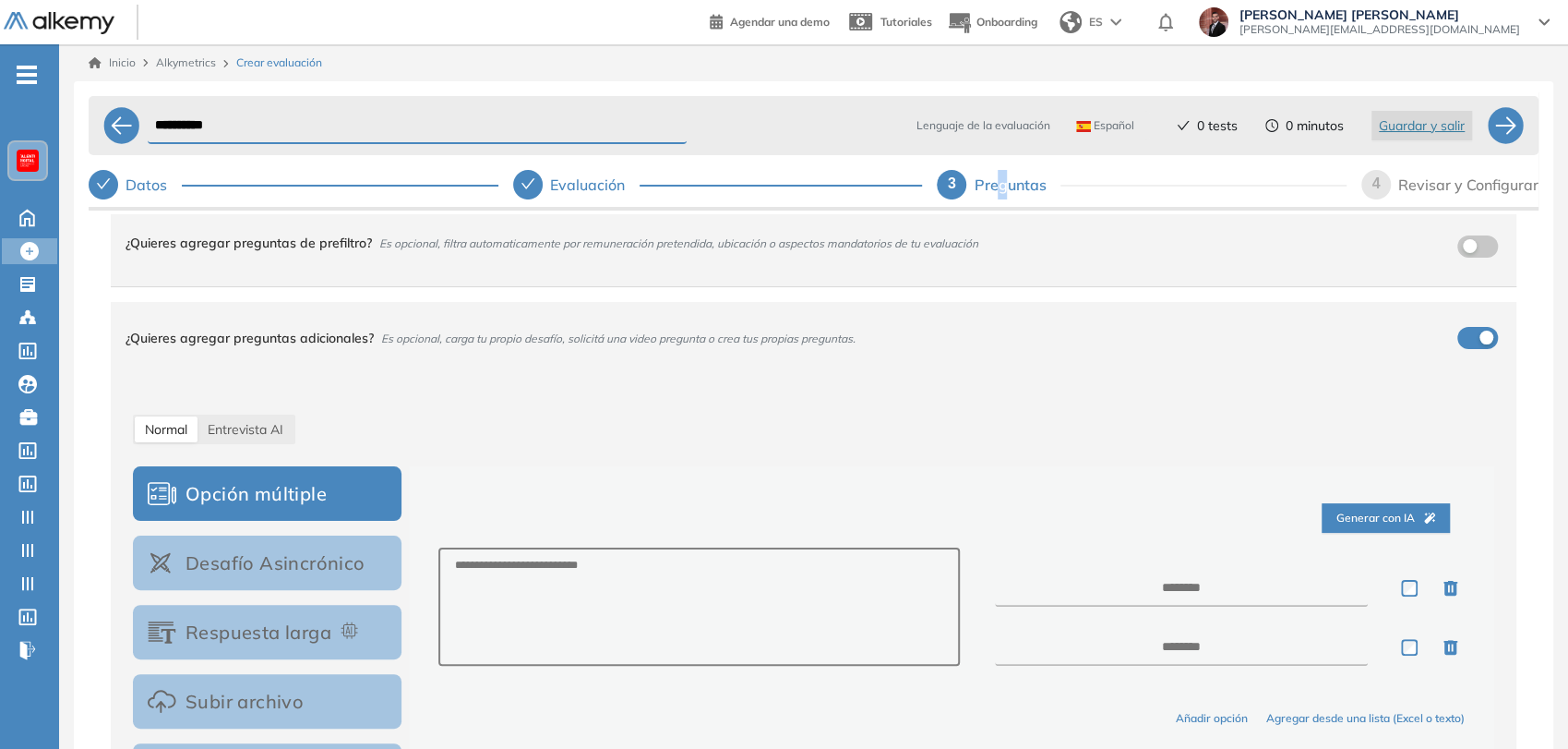
click at [280, 565] on button "Desafío Asincrónico" at bounding box center [268, 562] width 268 height 55
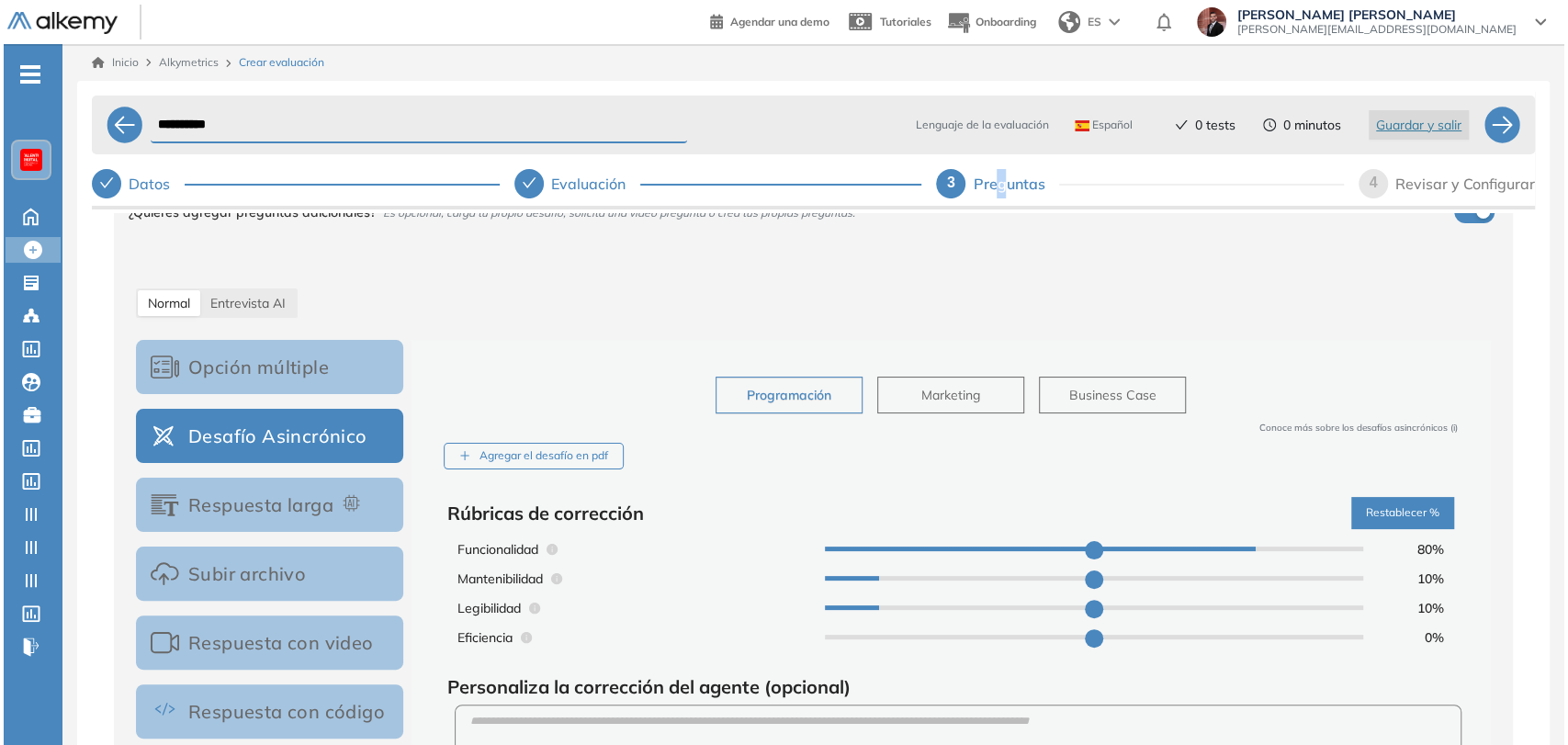
scroll to position [263, 0]
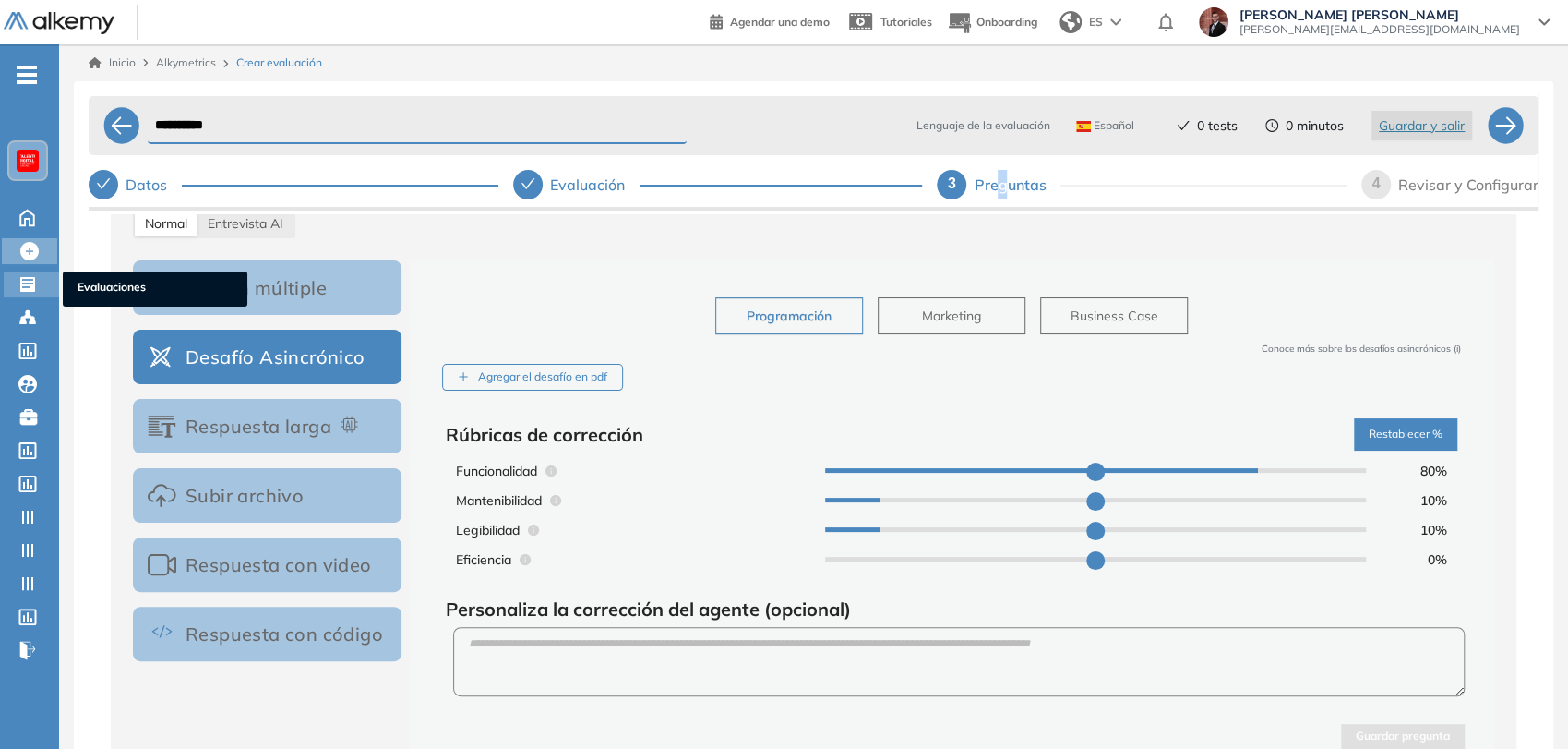
click at [21, 283] on icon at bounding box center [28, 284] width 15 height 15
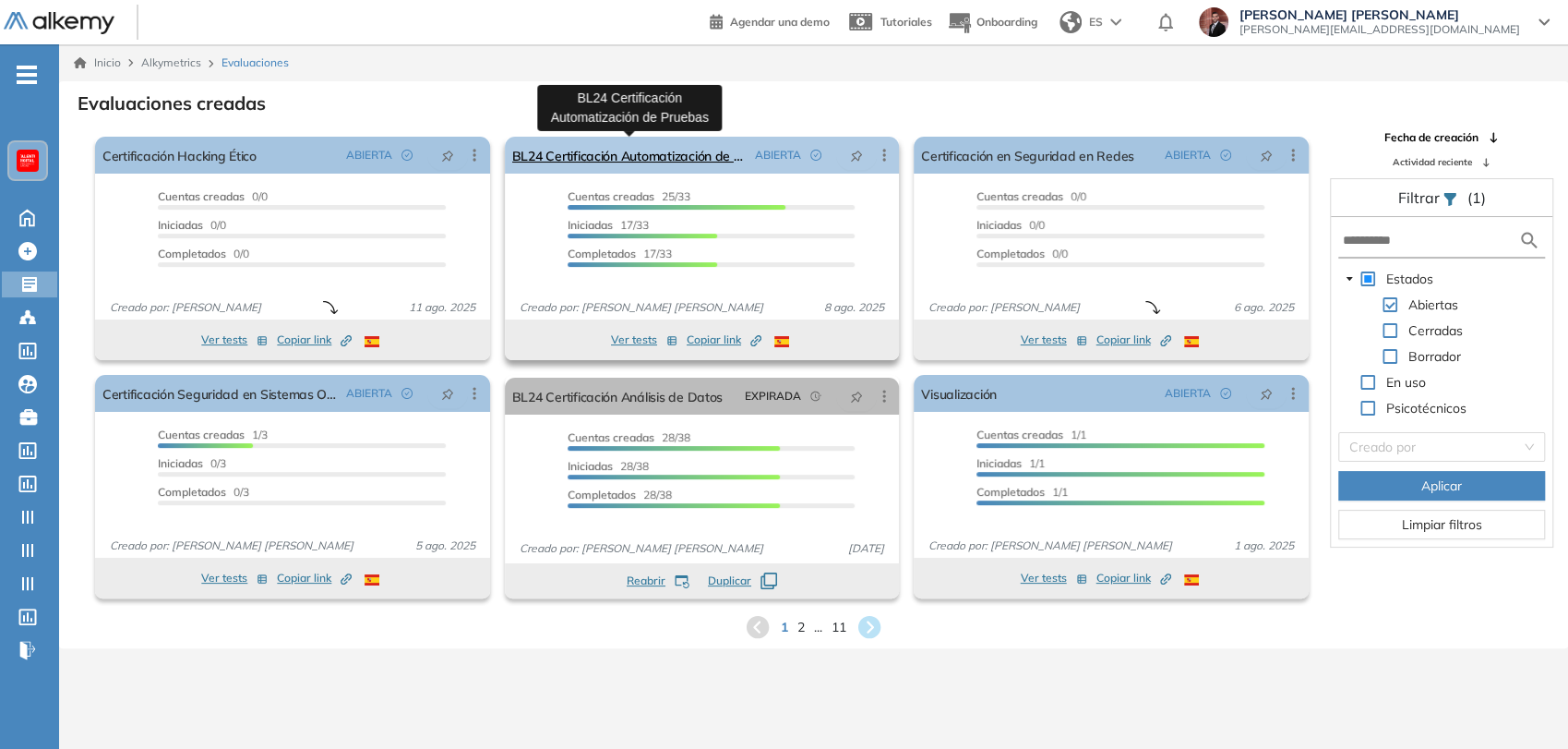
click at [651, 167] on link "BL24 Certificación Automatización de Pruebas" at bounding box center [629, 156] width 236 height 37
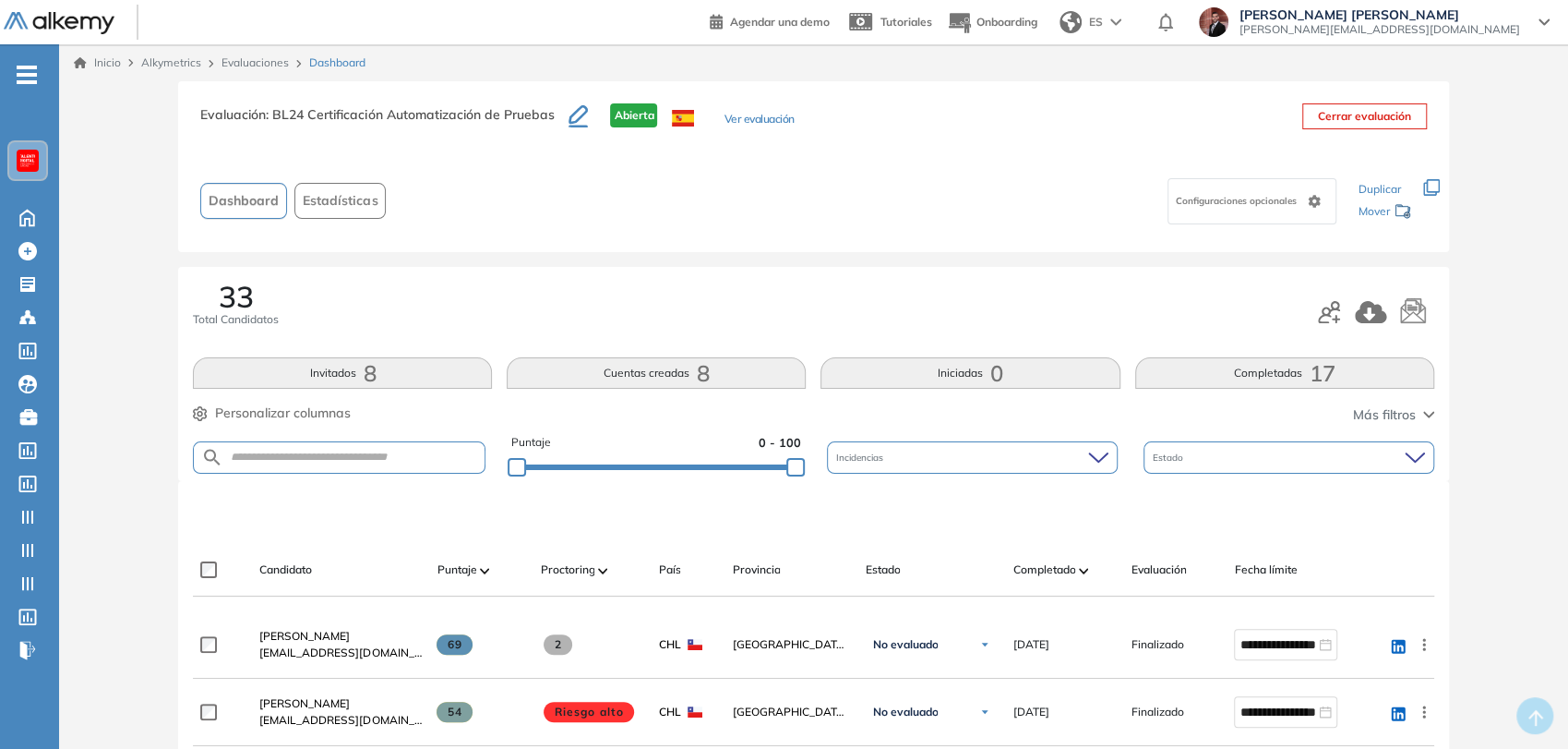
scroll to position [103, 0]
